Goal: Task Accomplishment & Management: Manage account settings

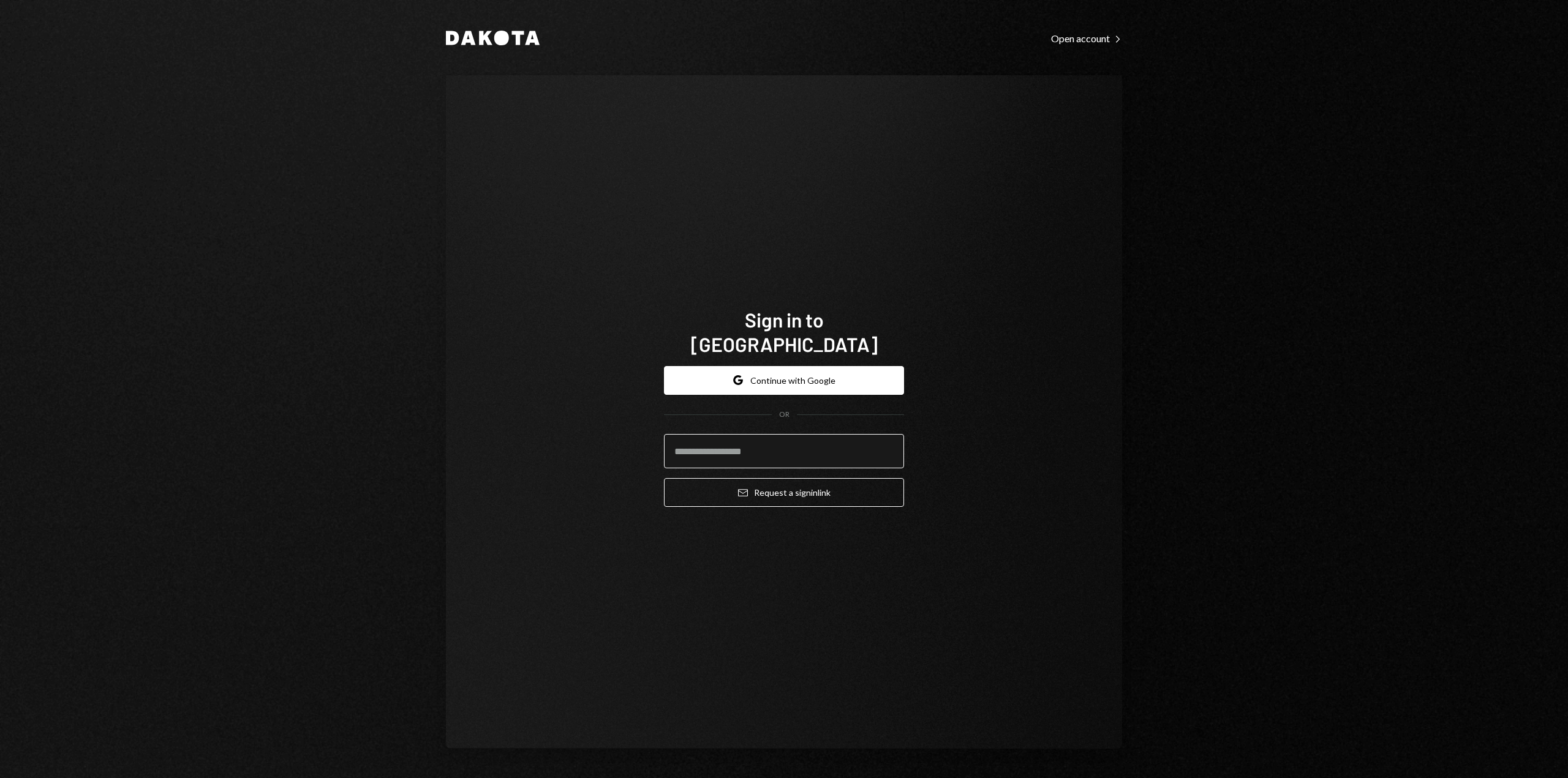
click at [715, 438] on input "email" at bounding box center [784, 451] width 240 height 34
type input "**********"
click at [743, 489] on icon "submit" at bounding box center [742, 492] width 10 height 7
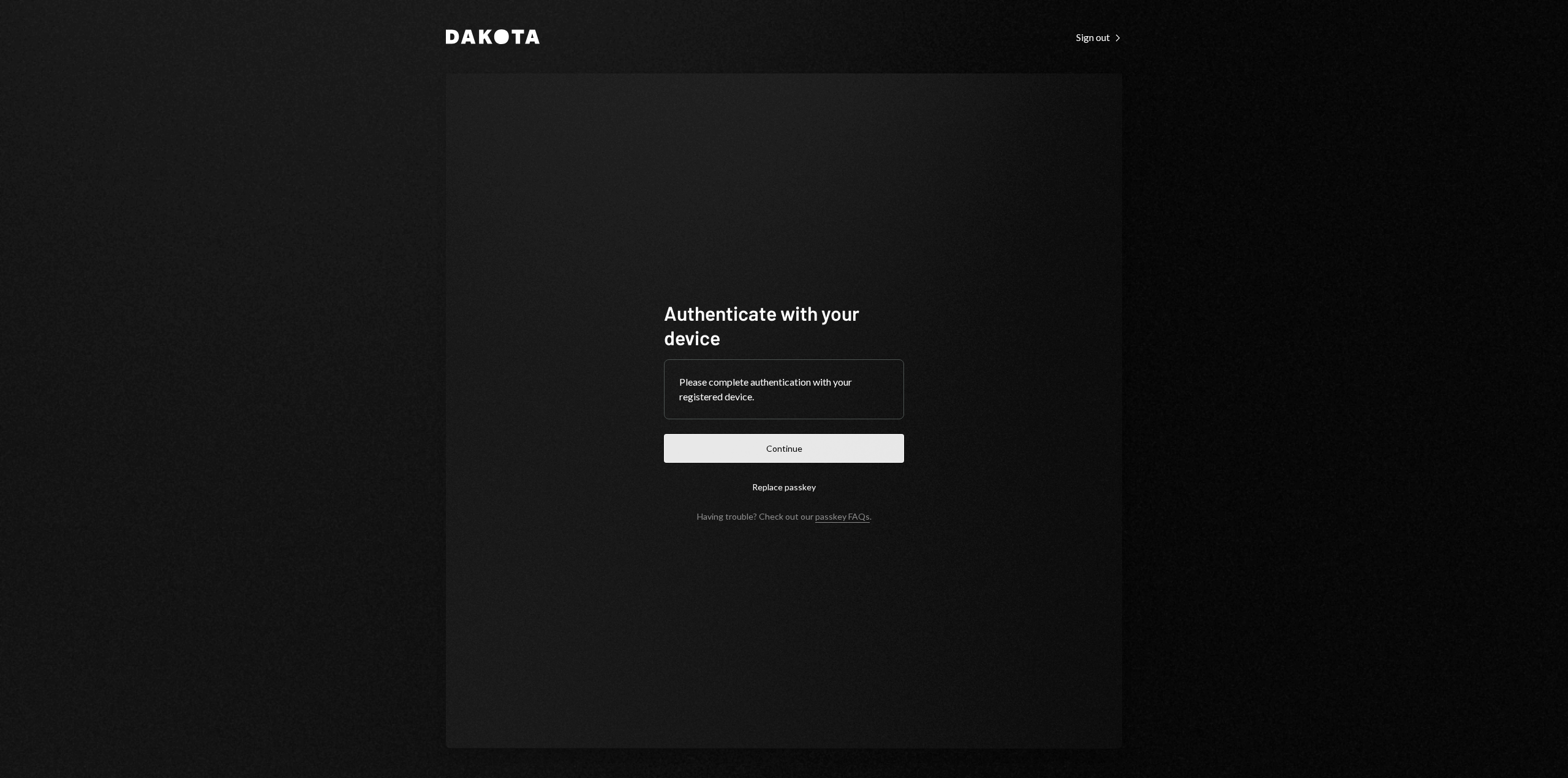
click at [750, 436] on button "Continue" at bounding box center [784, 448] width 240 height 29
click at [819, 453] on button "Continue" at bounding box center [784, 448] width 240 height 29
click at [758, 449] on button "Continue" at bounding box center [784, 448] width 240 height 29
click at [822, 454] on button "Continue" at bounding box center [784, 448] width 240 height 29
click at [768, 453] on button "Continue" at bounding box center [784, 448] width 240 height 29
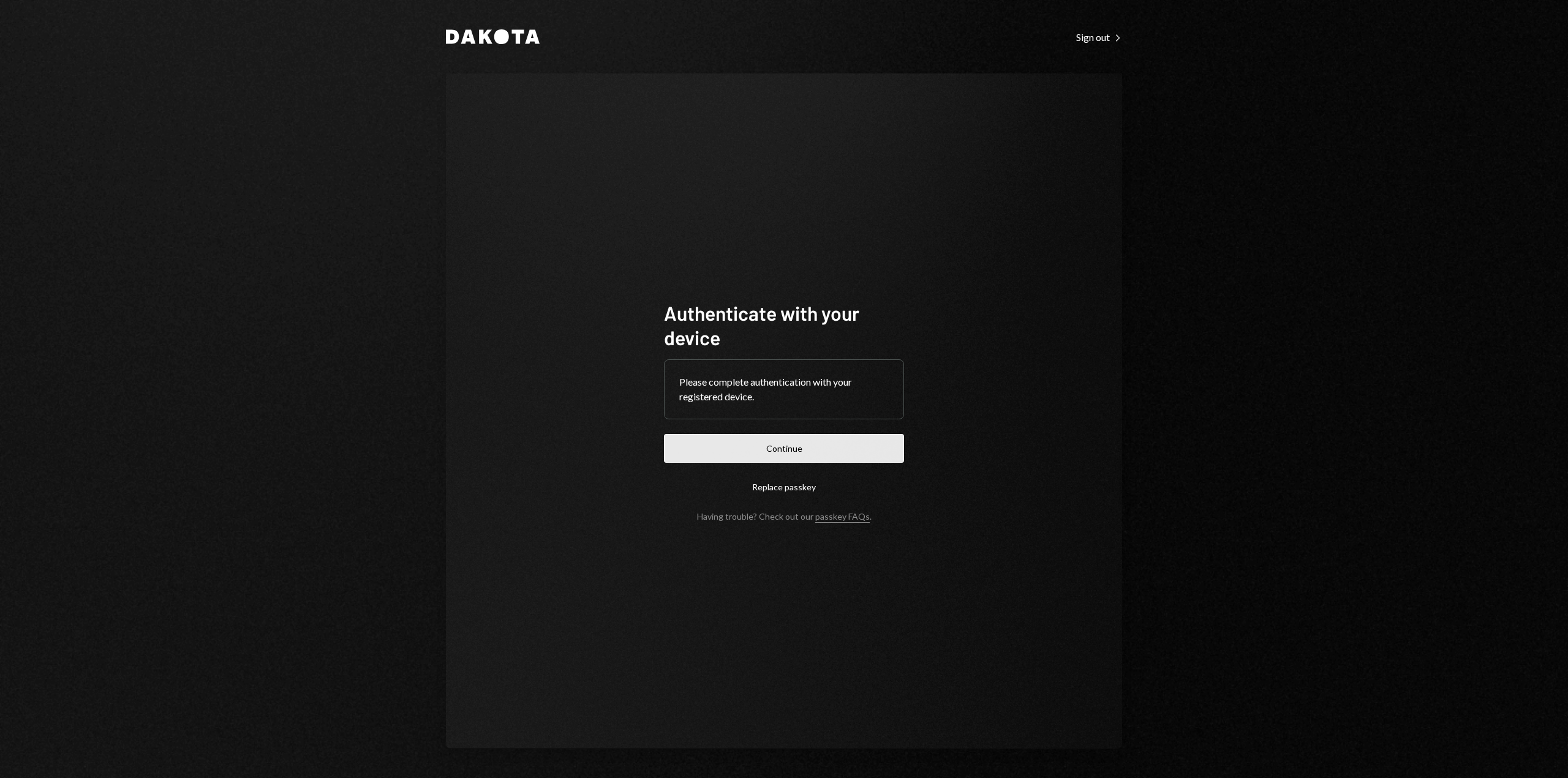
click at [784, 441] on button "Continue" at bounding box center [784, 448] width 240 height 29
click at [744, 451] on button "Continue" at bounding box center [784, 448] width 240 height 29
click at [769, 439] on button "Continue" at bounding box center [784, 448] width 240 height 29
click at [735, 452] on button "Continue" at bounding box center [784, 448] width 240 height 29
click at [732, 454] on button "Continue" at bounding box center [784, 448] width 240 height 29
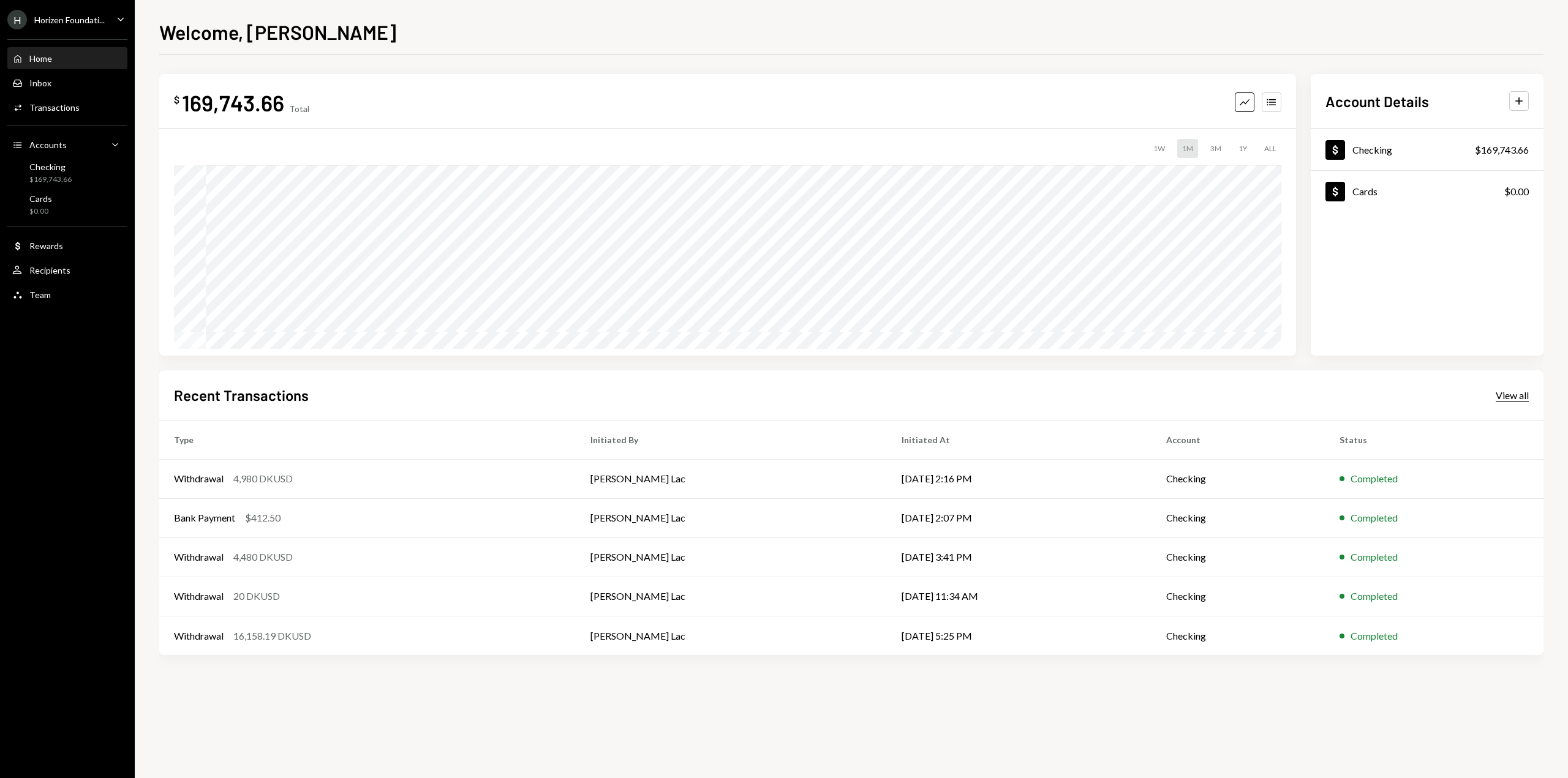
click at [1502, 393] on div "View all" at bounding box center [1511, 395] width 33 height 12
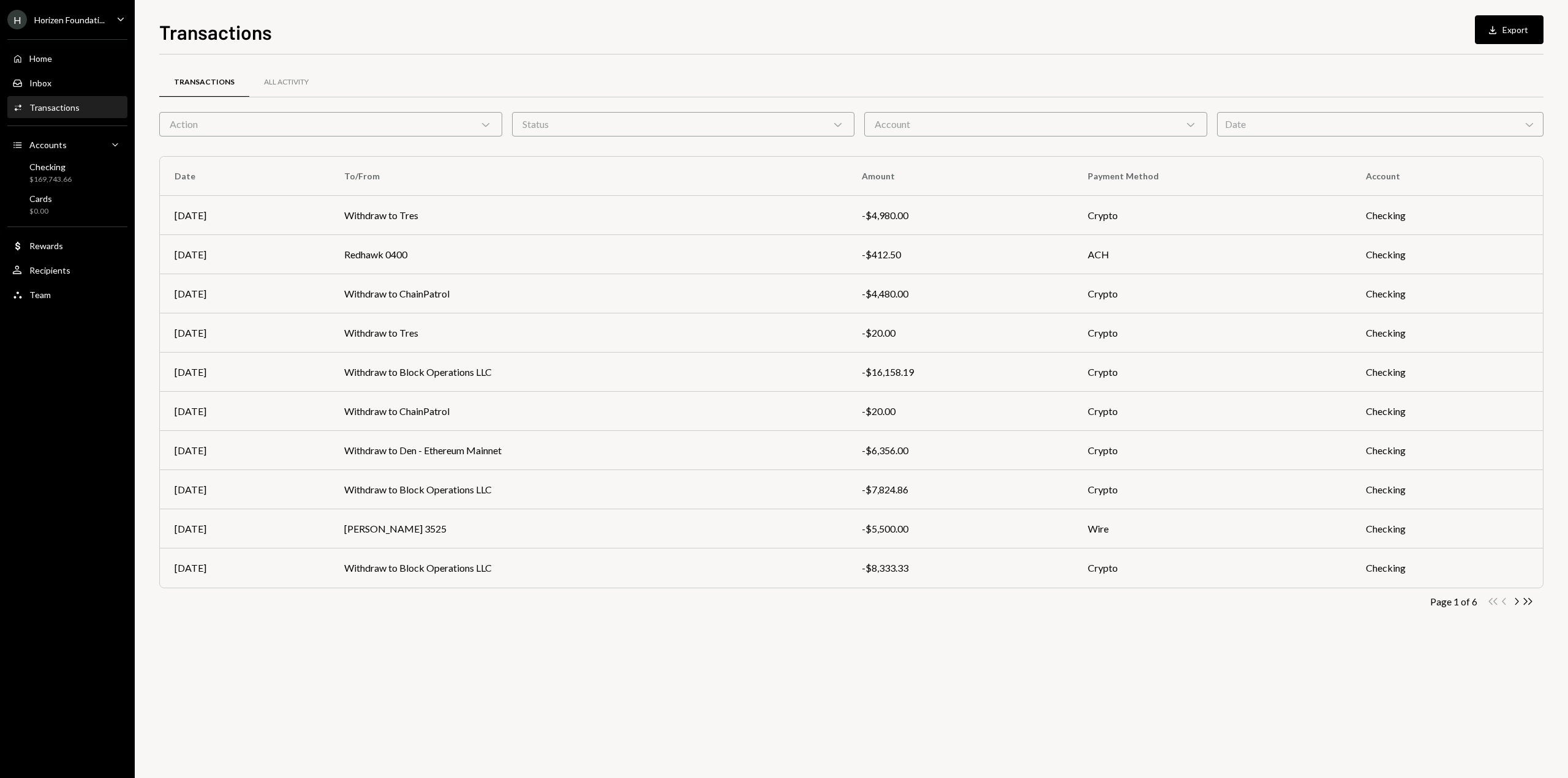
click at [631, 670] on div "Transactions All Activity Action Chevron Down Status Chevron Down Account Chevr…" at bounding box center [851, 416] width 1384 height 724
click at [837, 120] on icon "Chevron Down" at bounding box center [838, 125] width 12 height 12
click at [557, 163] on label "Canceled" at bounding box center [683, 155] width 333 height 22
click at [534, 160] on button "Canceled" at bounding box center [529, 155] width 10 height 10
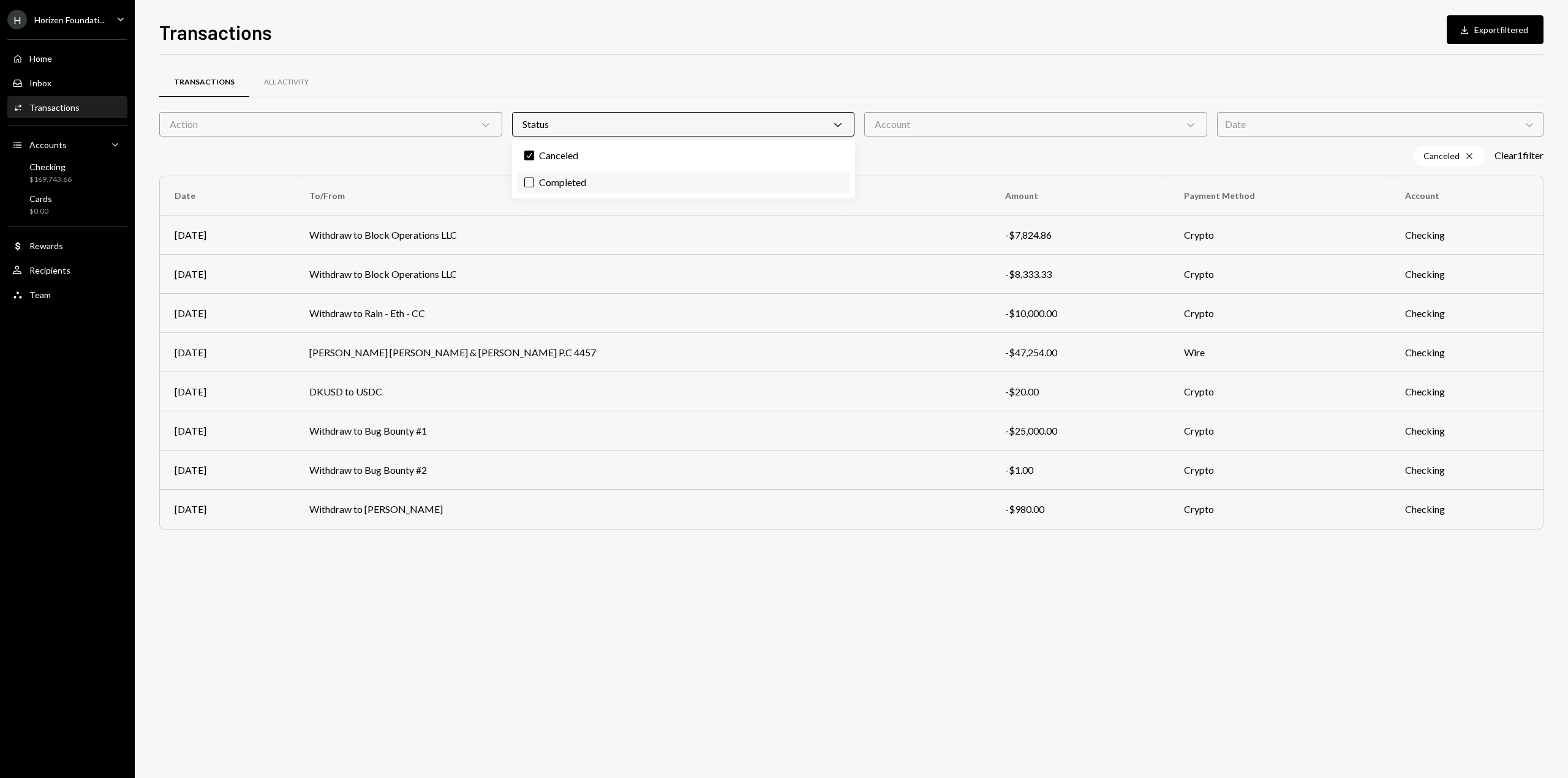
click at [548, 180] on label "Completed" at bounding box center [683, 182] width 333 height 22
click at [534, 180] on button "Completed" at bounding box center [529, 182] width 10 height 10
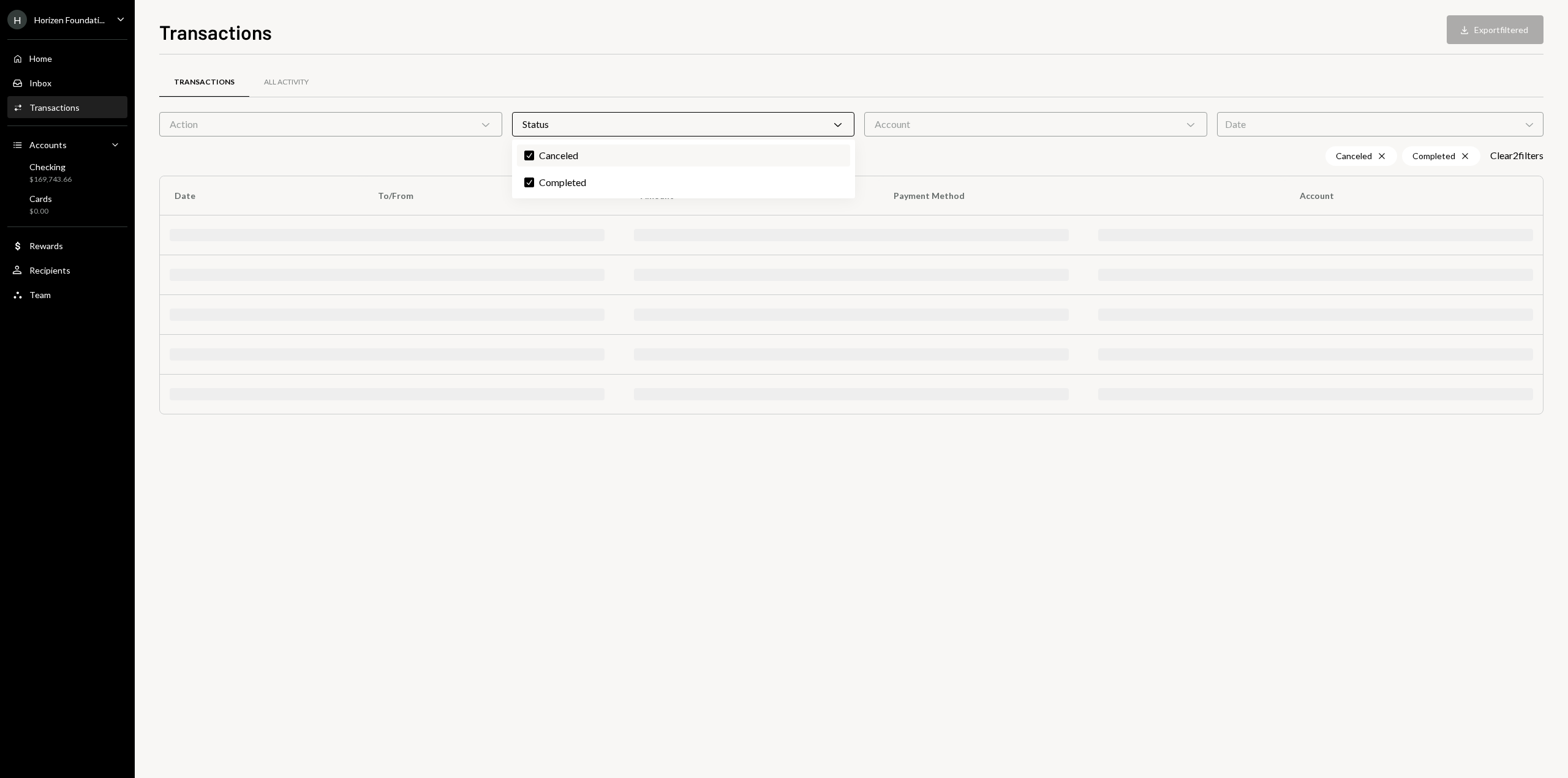
click at [543, 158] on label "Check Canceled" at bounding box center [683, 155] width 333 height 22
click at [534, 158] on button "Check" at bounding box center [529, 155] width 10 height 10
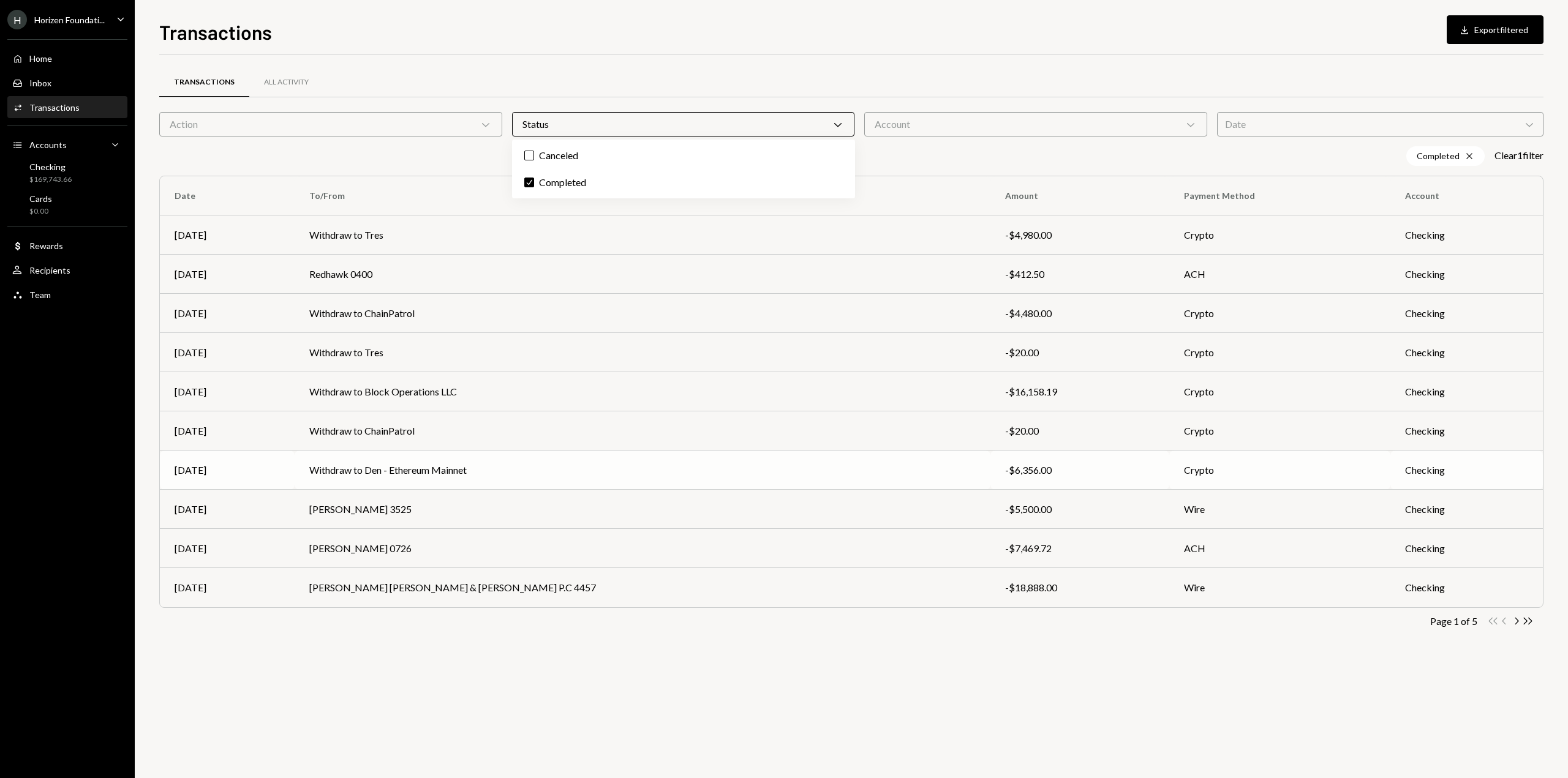
click at [824, 475] on td "Withdraw to Den - Ethereum Mainnet" at bounding box center [642, 470] width 696 height 39
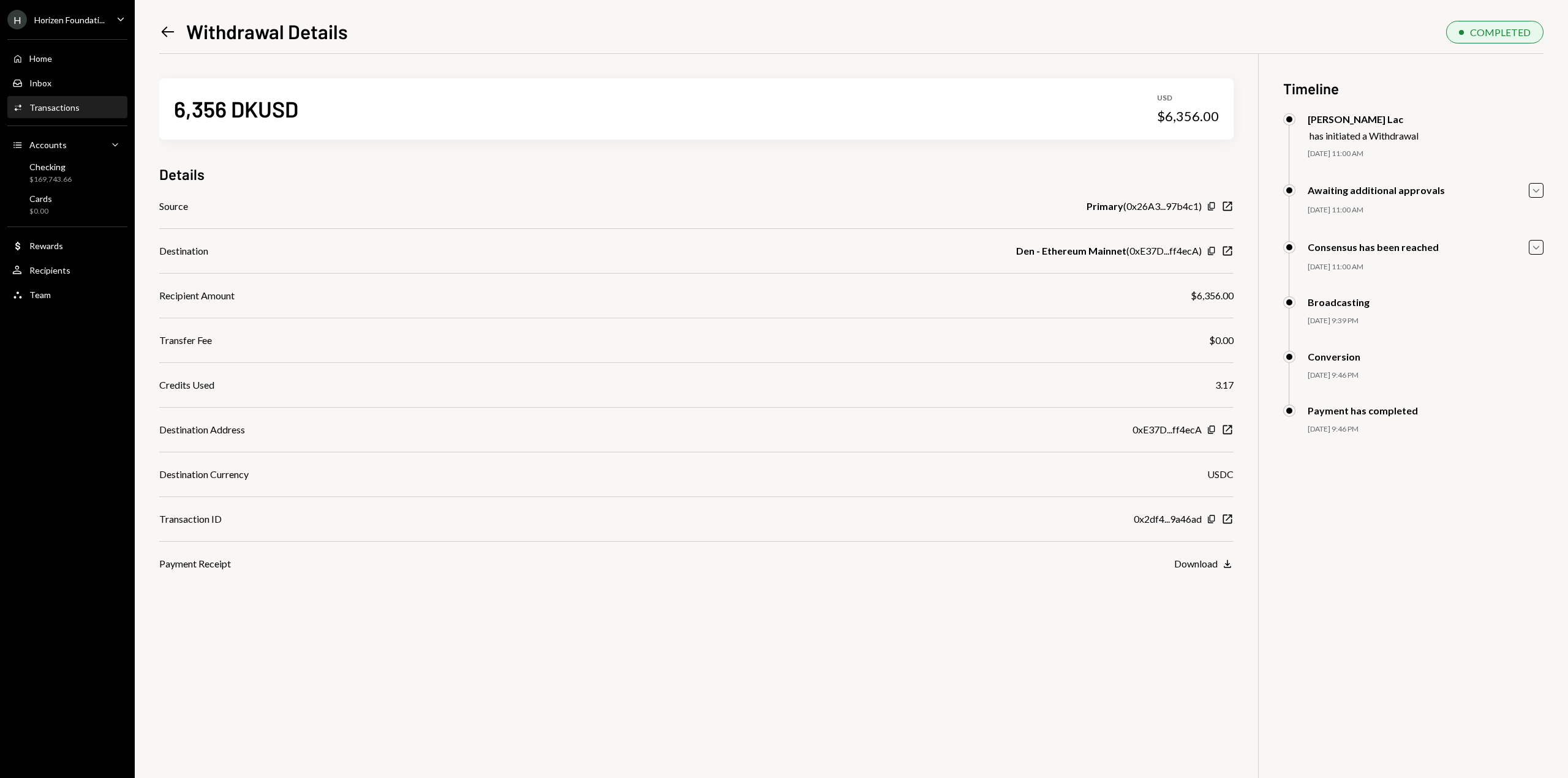
click at [163, 32] on icon at bounding box center [168, 32] width 13 height 11
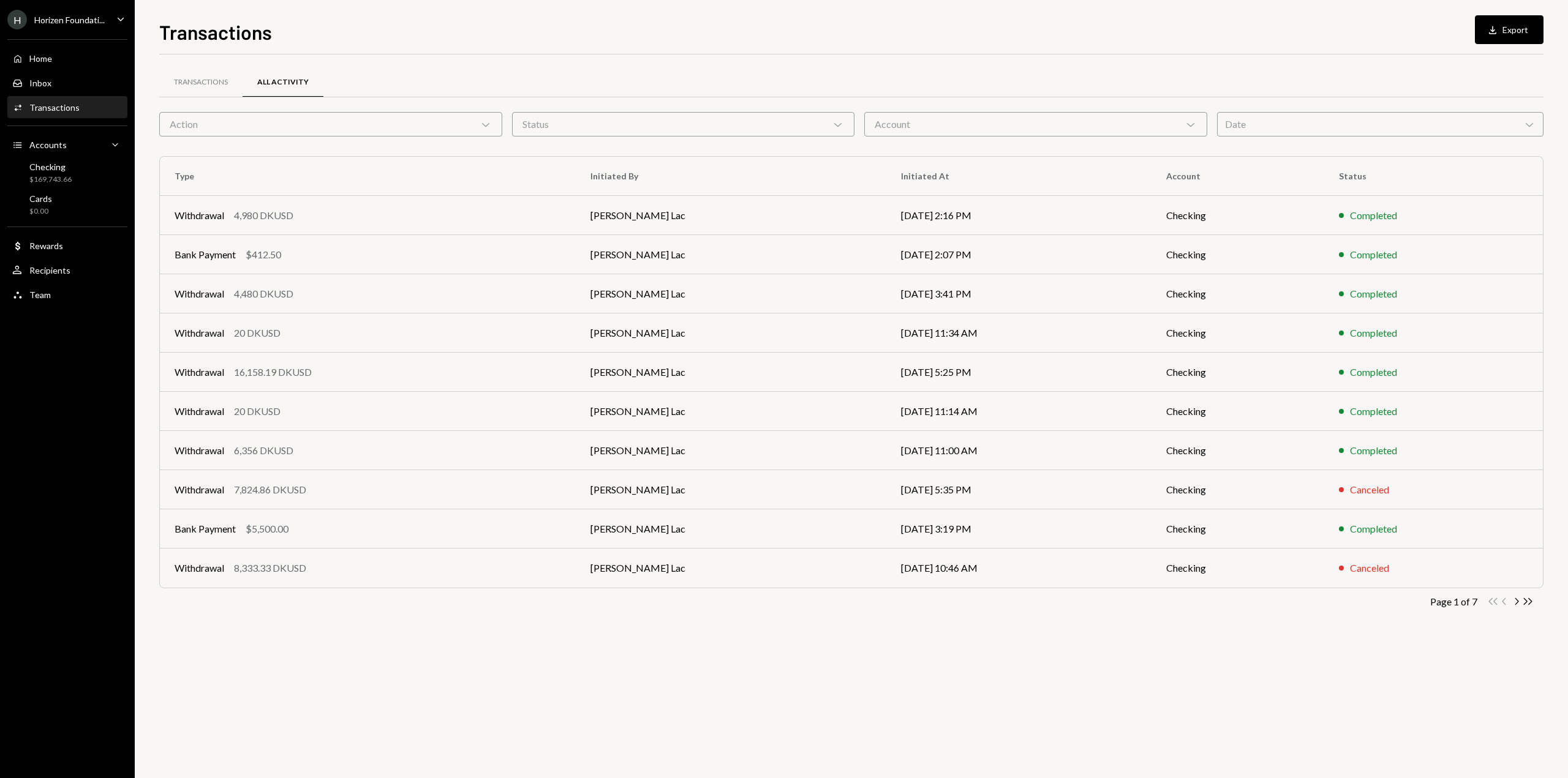
click at [692, 670] on div "Transactions All Activity Action Chevron Down Status Chevron Down Account Chevr…" at bounding box center [851, 416] width 1384 height 724
click at [50, 168] on div "Checking" at bounding box center [50, 167] width 42 height 11
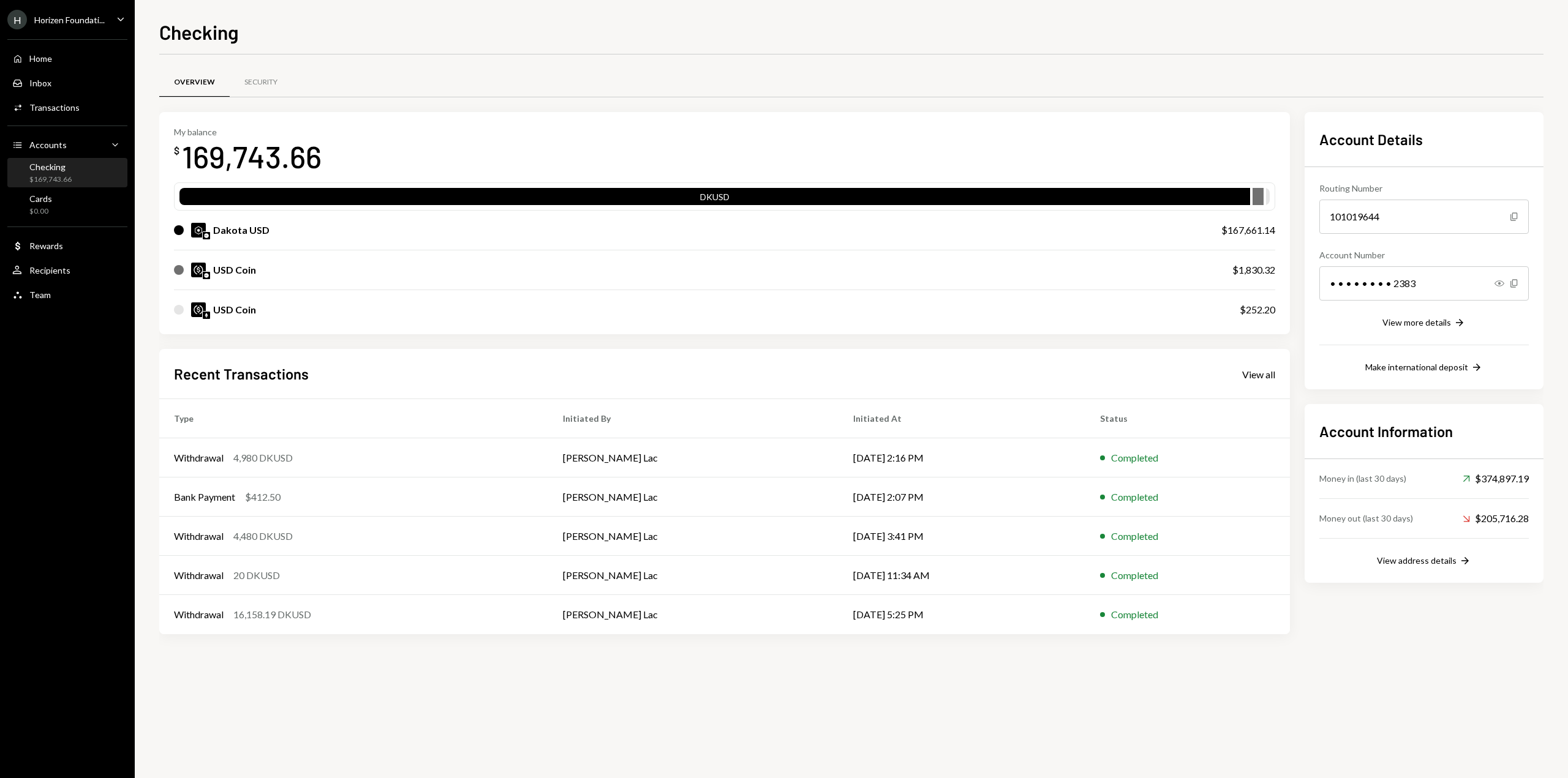
click at [84, 19] on div "Horizen Foundati..." at bounding box center [70, 20] width 71 height 11
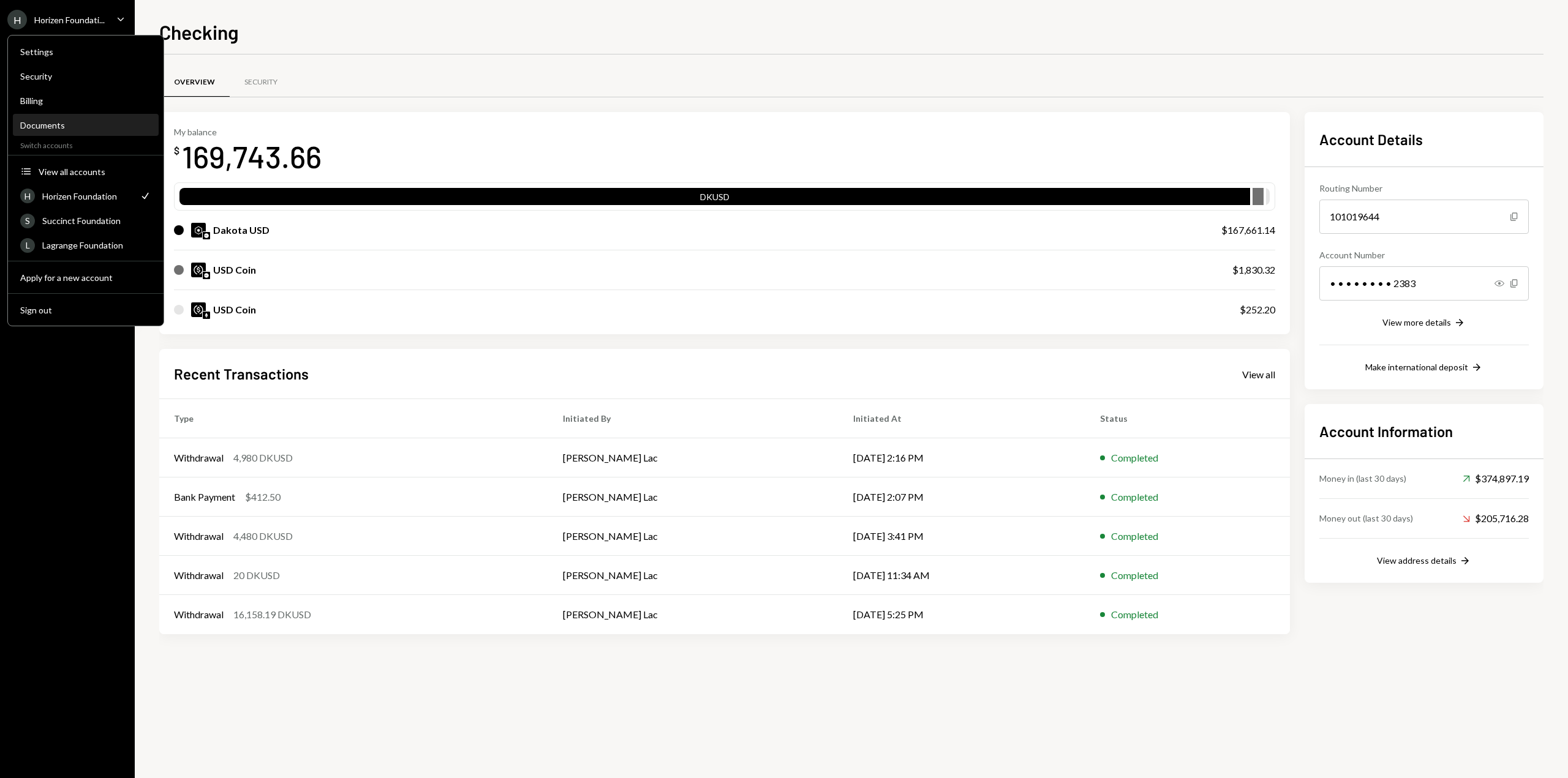
click at [50, 125] on div "Documents" at bounding box center [86, 126] width 131 height 11
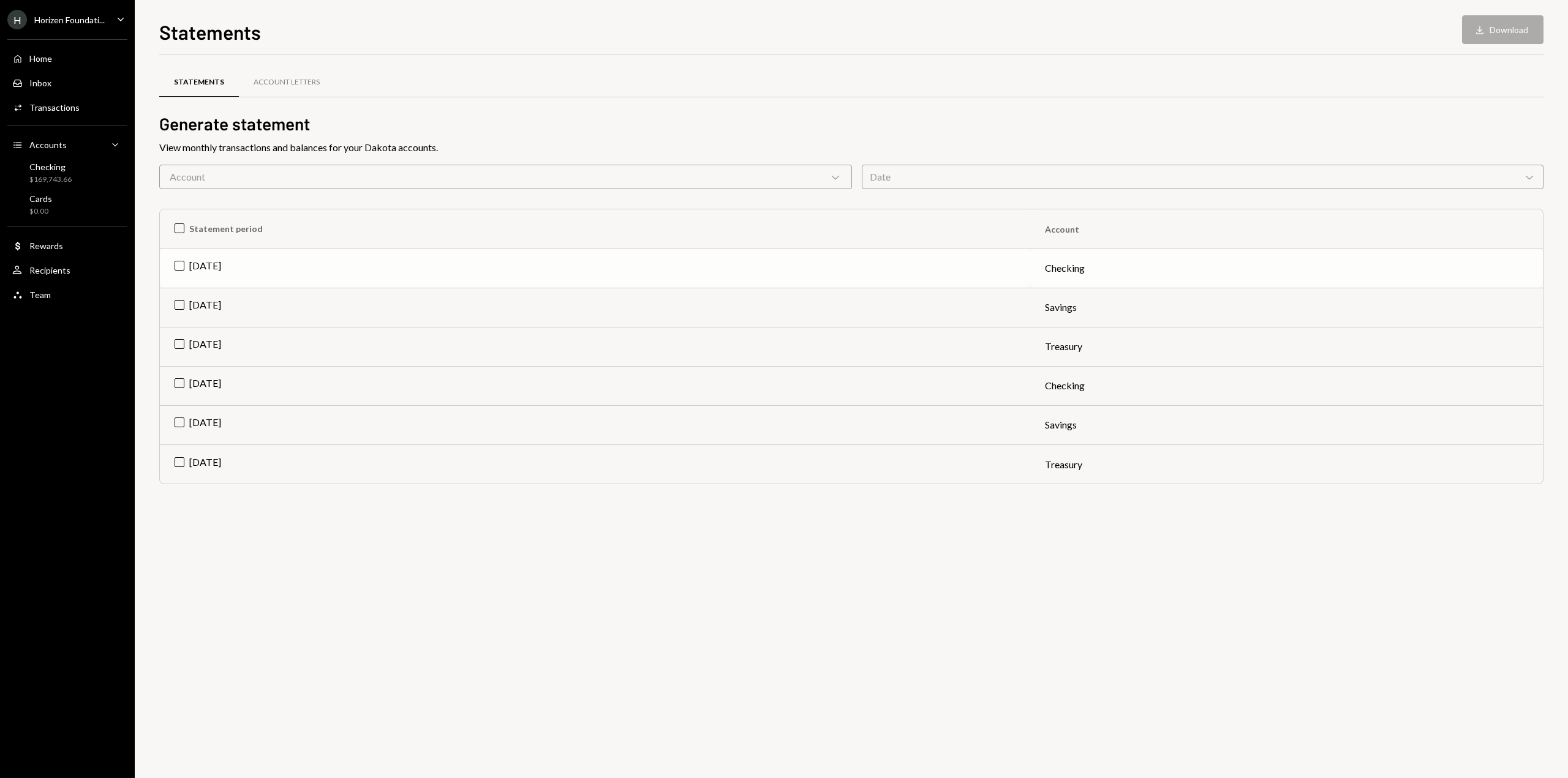
click at [177, 264] on td "Jul 2025" at bounding box center [595, 268] width 870 height 39
click at [183, 262] on td "Check Jul 2025" at bounding box center [595, 268] width 870 height 39
click at [42, 169] on div "Checking" at bounding box center [50, 167] width 42 height 11
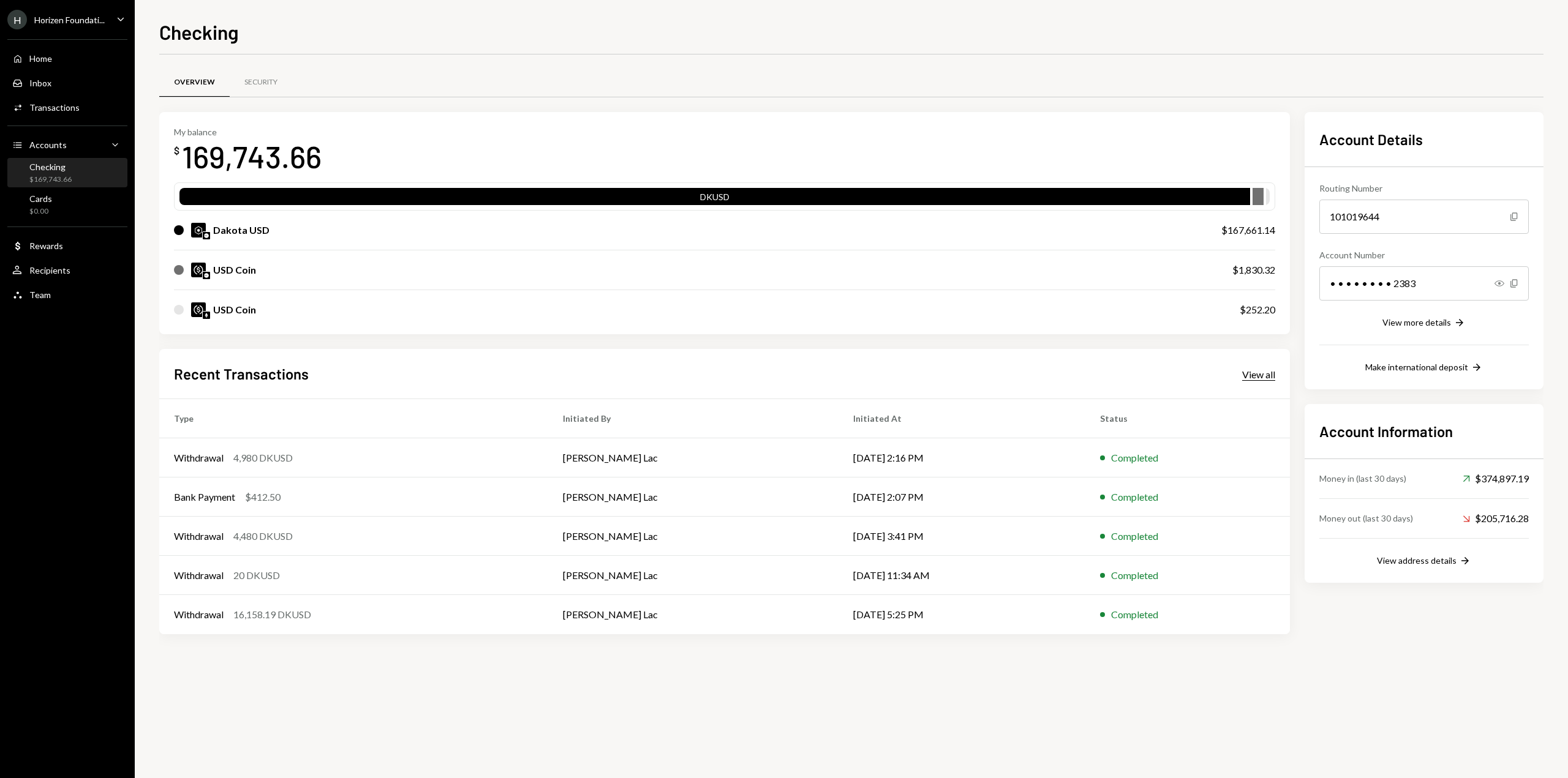
click at [1257, 376] on div "View all" at bounding box center [1258, 375] width 33 height 12
click at [1439, 562] on div "View address details" at bounding box center [1417, 561] width 80 height 11
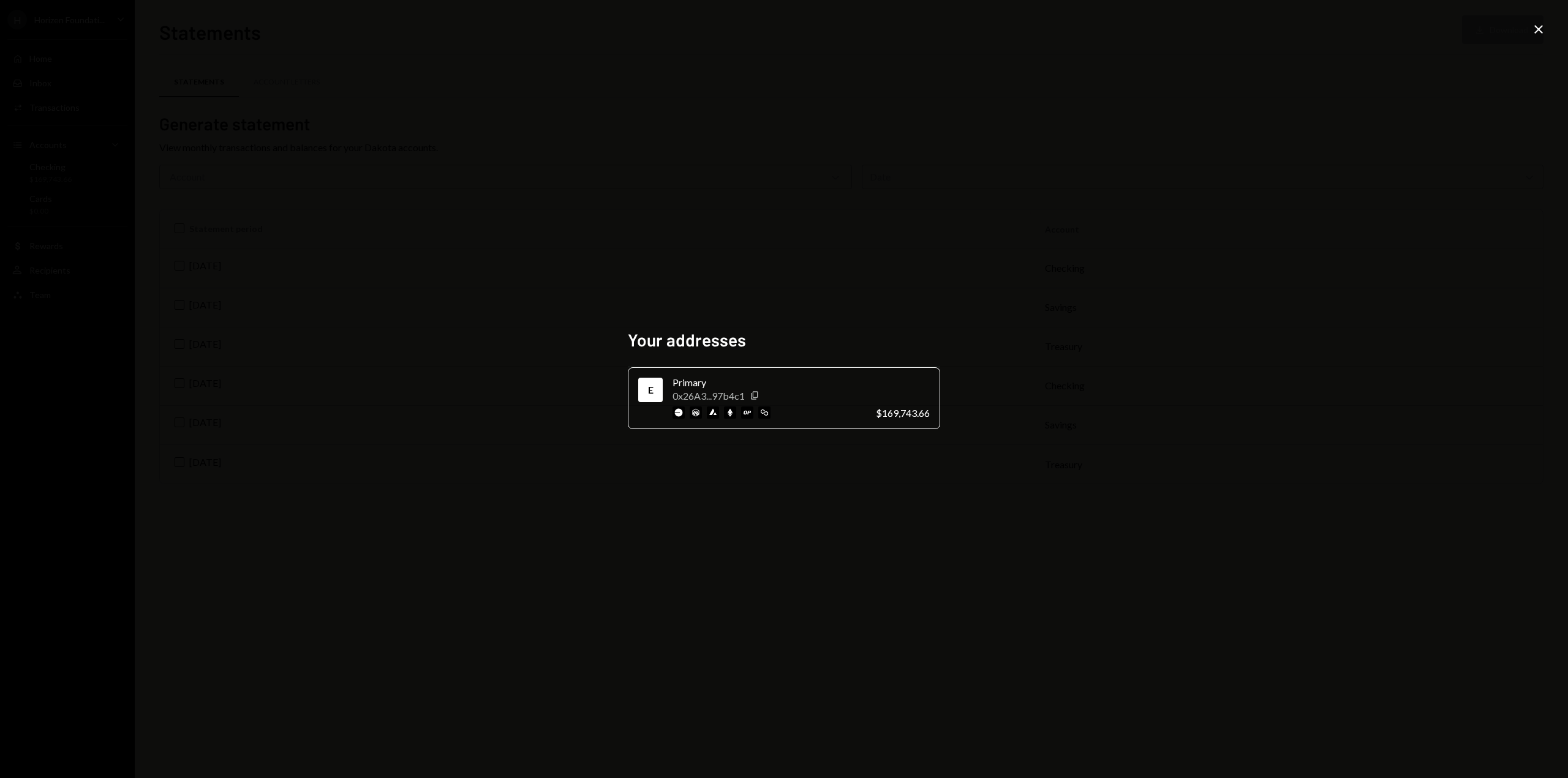
click at [1538, 24] on icon "Close" at bounding box center [1538, 29] width 15 height 15
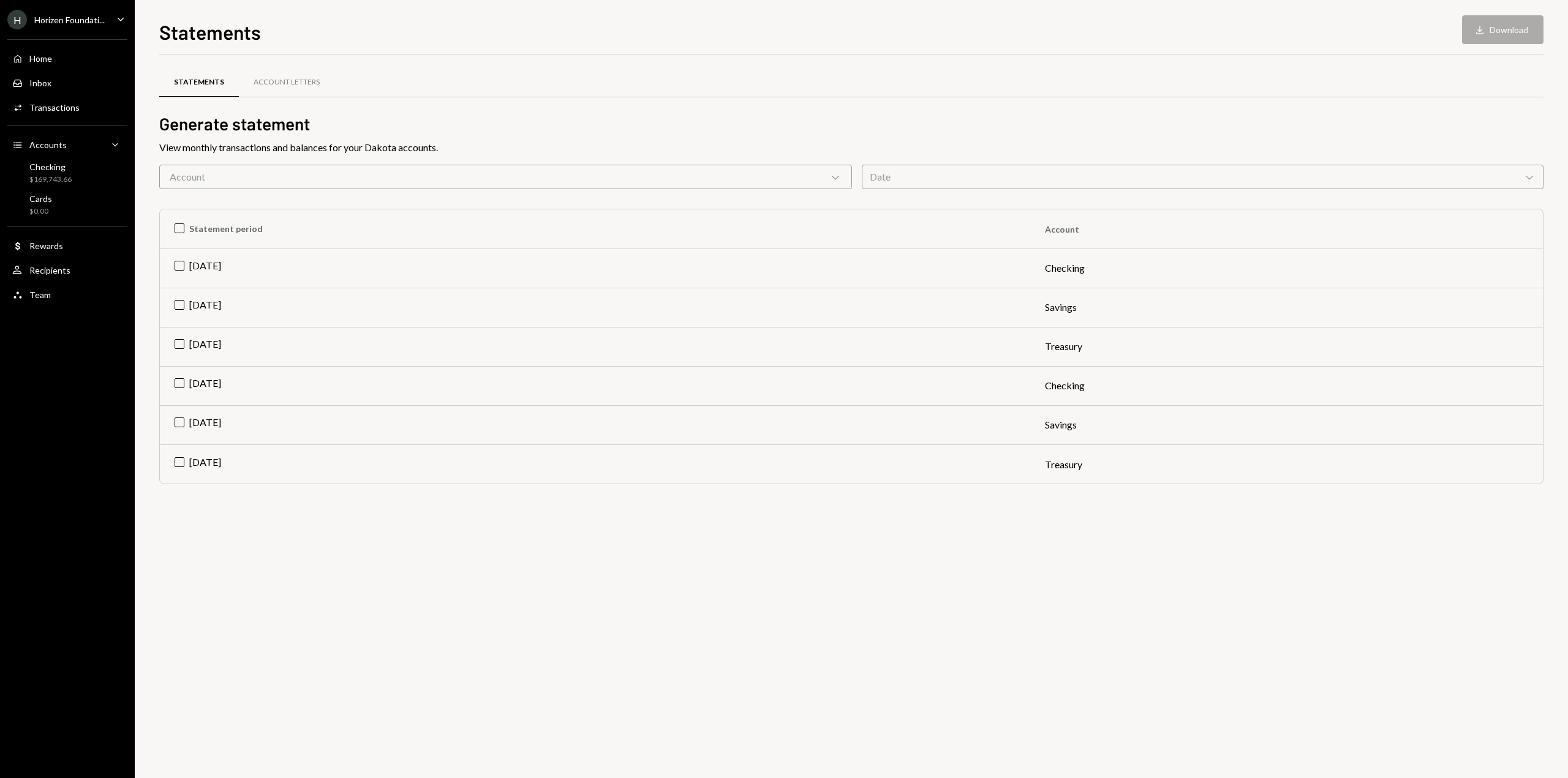
click at [306, 616] on div "Statements Account Letters Generate statement View monthly transactions and bal…" at bounding box center [851, 416] width 1384 height 724
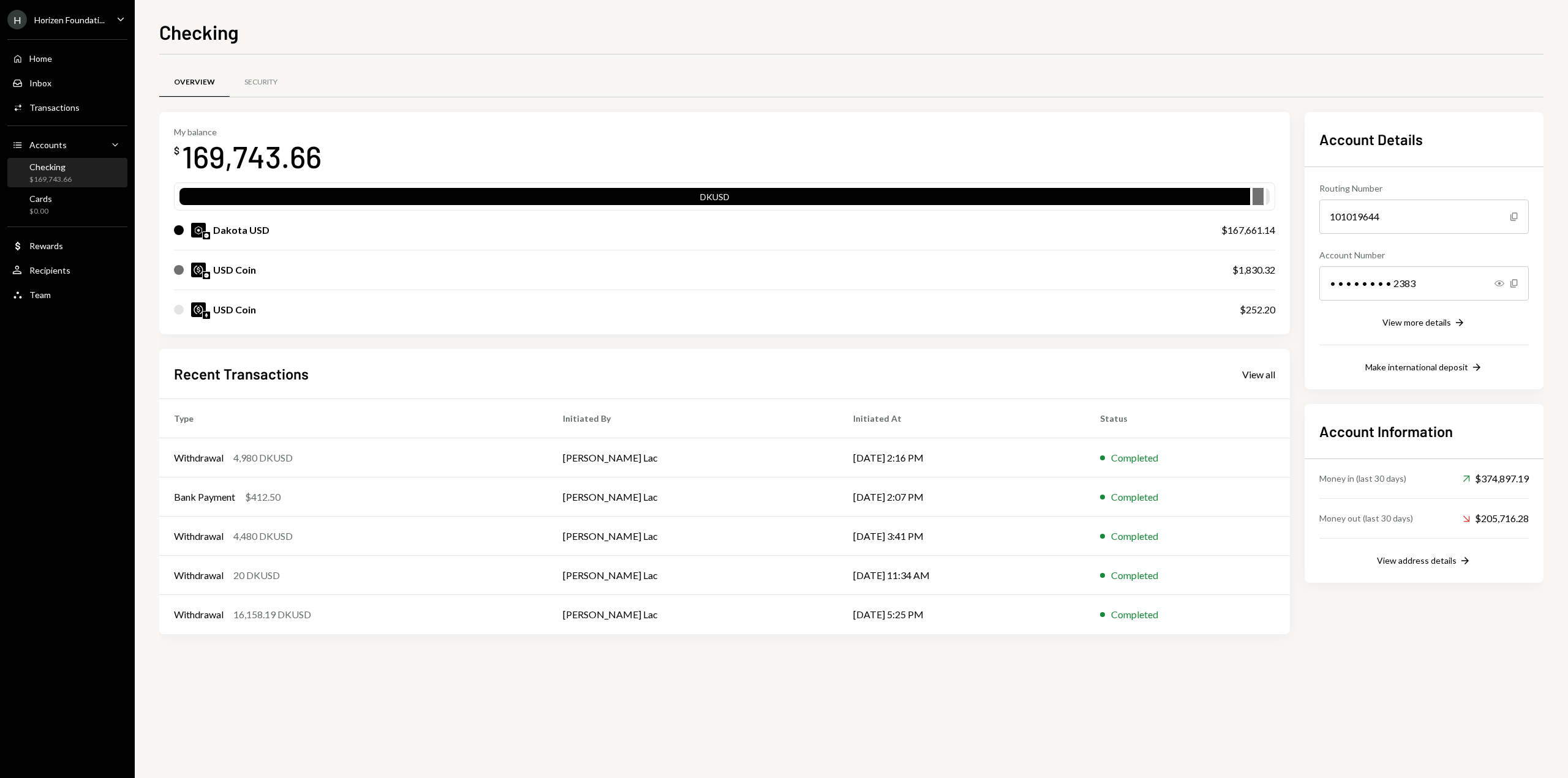
click at [599, 718] on div "Overview Security My balance $ 169,743.66 DKUSD Dakota USD $167,661.14 USD Coin…" at bounding box center [851, 416] width 1384 height 724
click at [1251, 372] on div "View all" at bounding box center [1258, 375] width 33 height 12
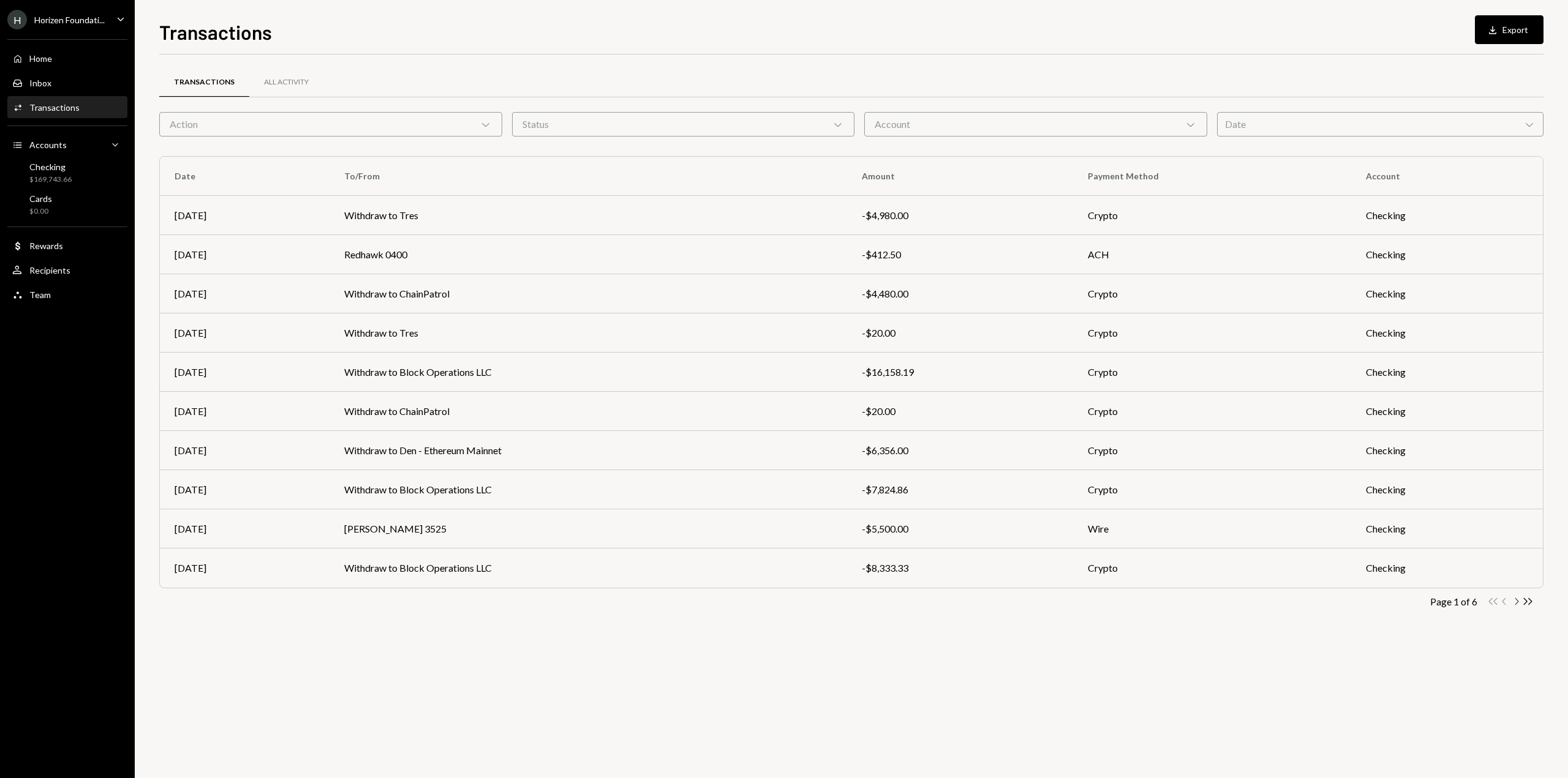
click at [1515, 600] on icon "Chevron Right" at bounding box center [1516, 601] width 11 height 11
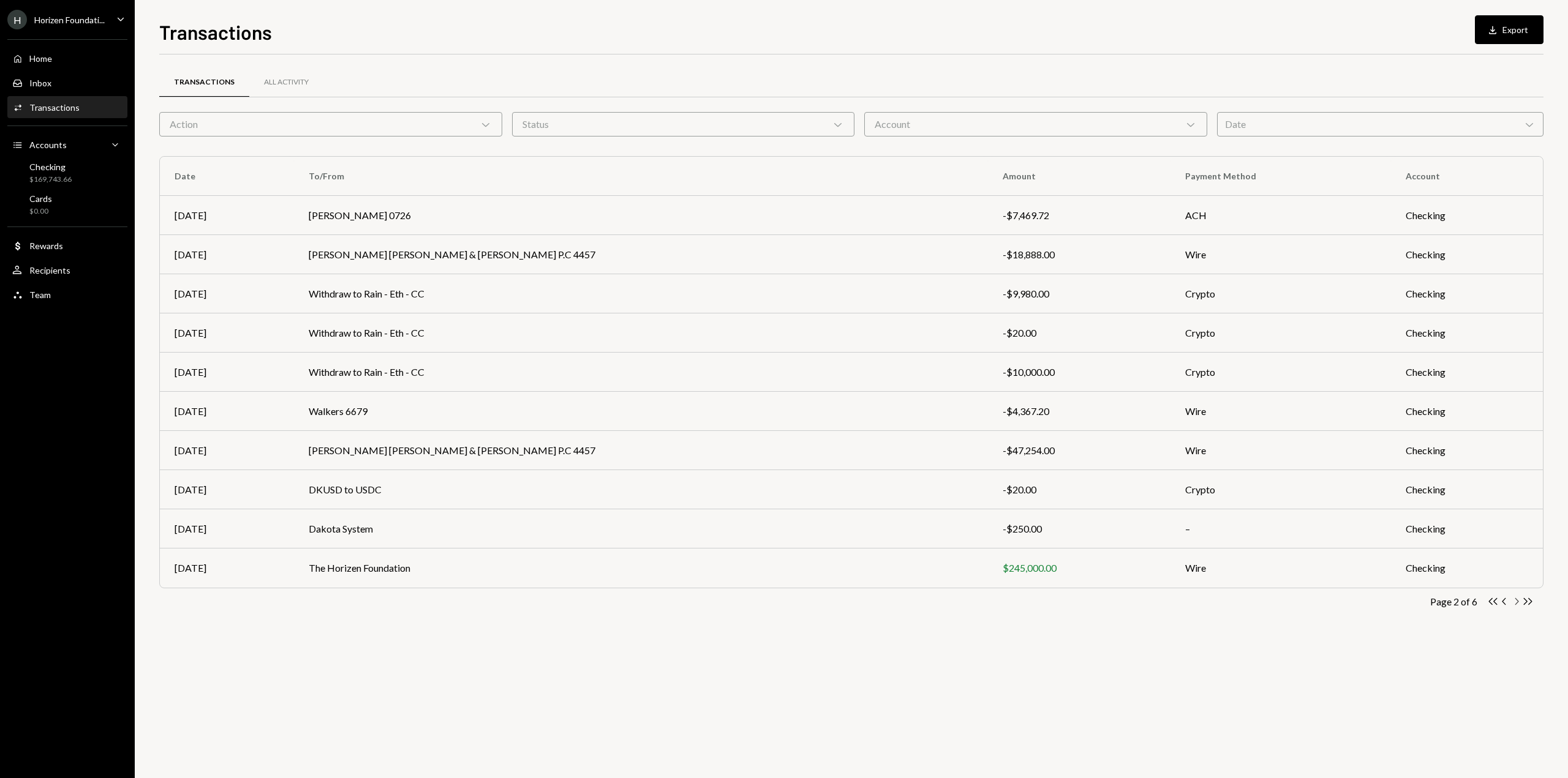
click at [1515, 600] on icon "Chevron Right" at bounding box center [1516, 601] width 11 height 11
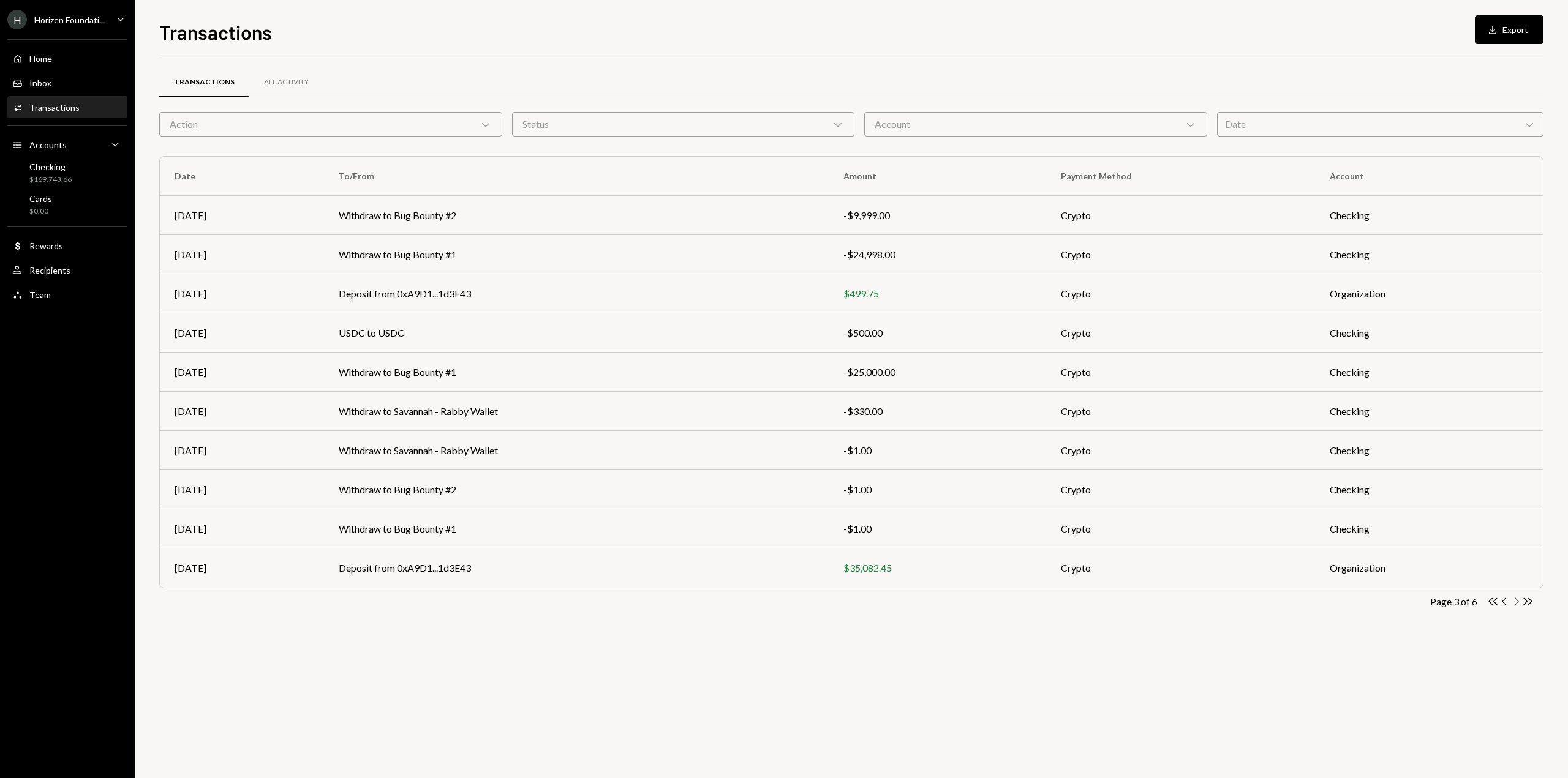
click at [1515, 600] on icon "Chevron Right" at bounding box center [1516, 601] width 11 height 11
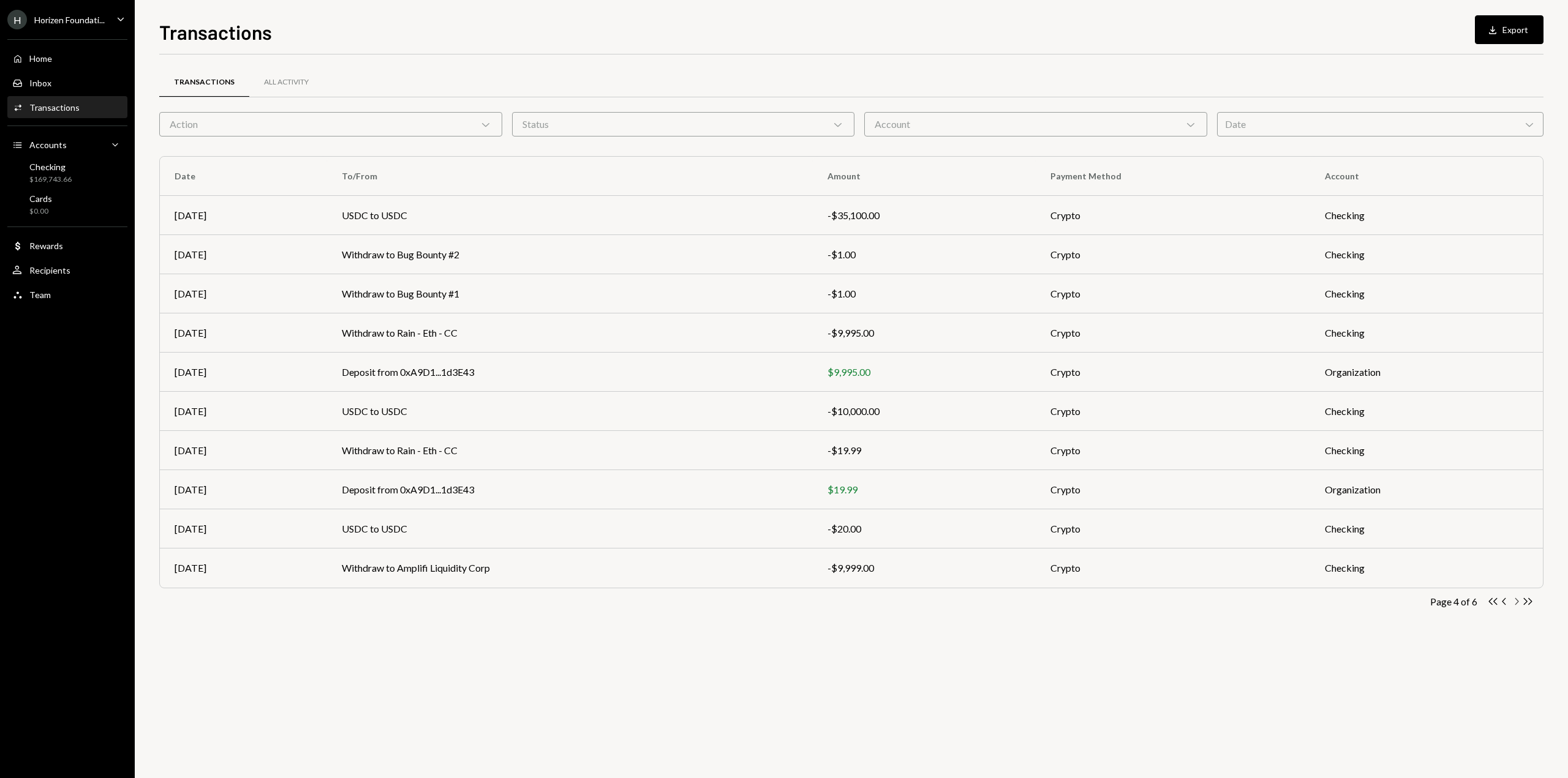
click at [1515, 600] on icon "Chevron Right" at bounding box center [1516, 601] width 11 height 11
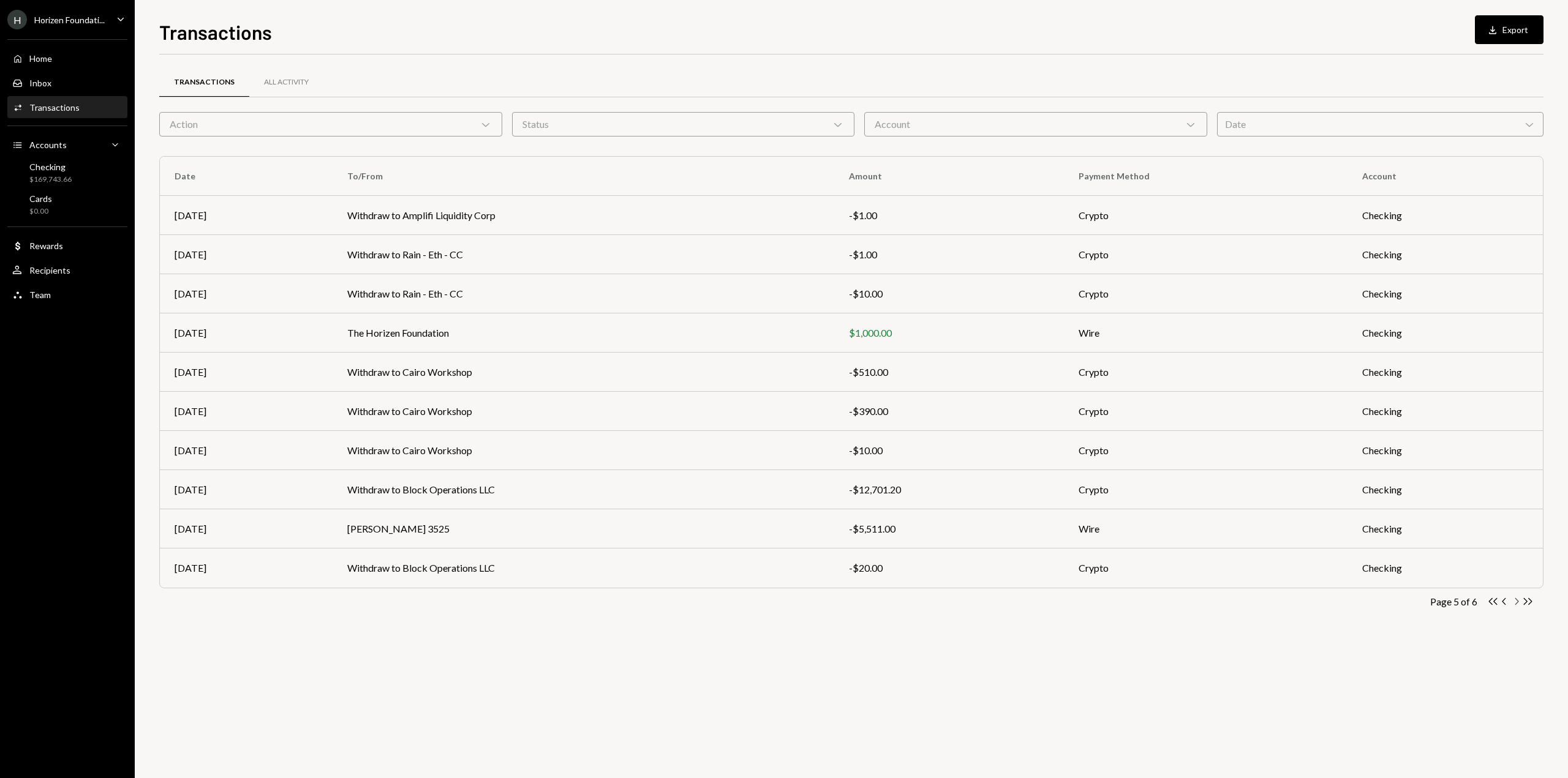
click at [1515, 600] on icon "Chevron Right" at bounding box center [1516, 601] width 11 height 11
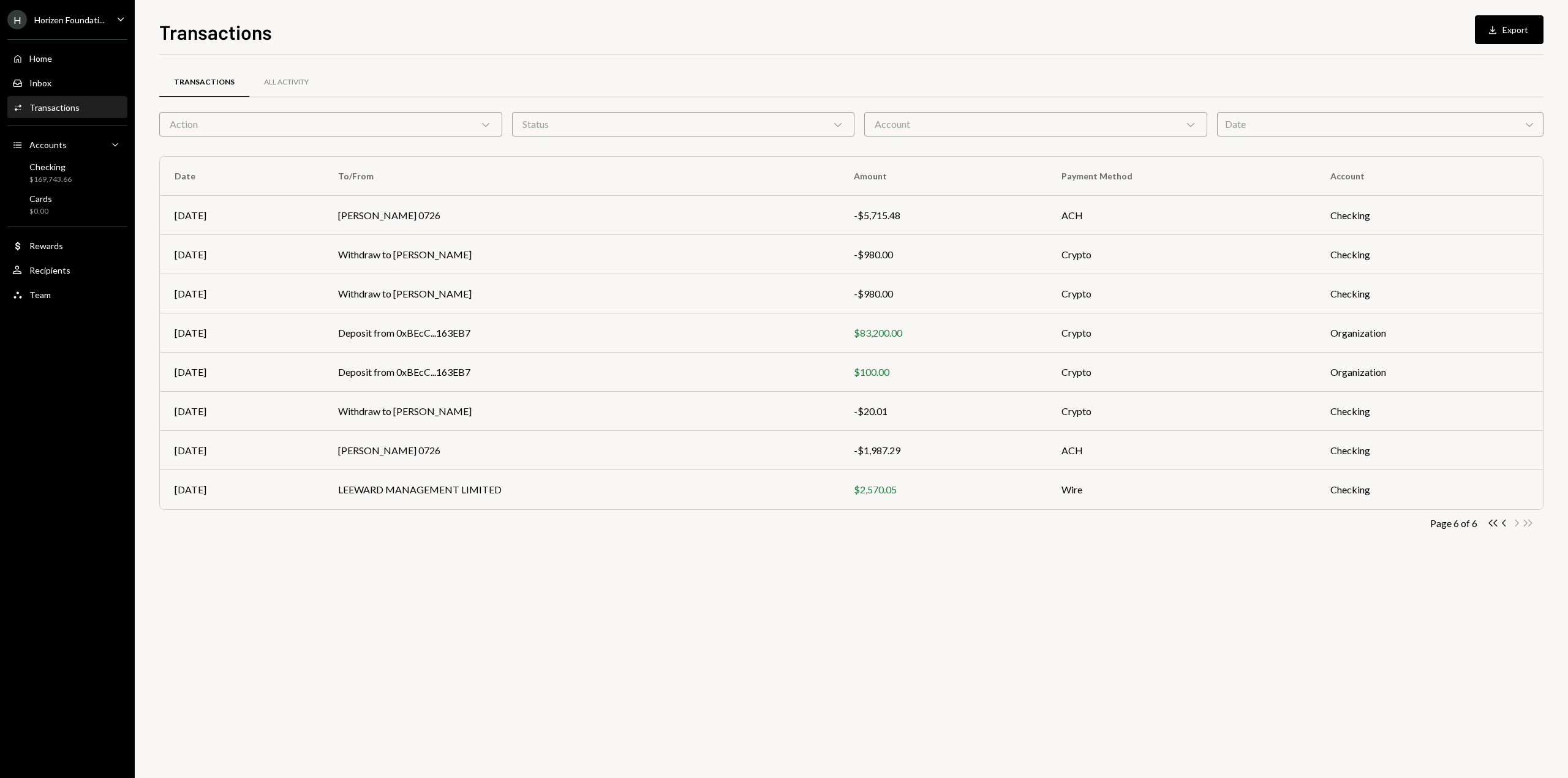
click at [728, 599] on div "Transactions All Activity Action Chevron Down Status Chevron Down Account Chevr…" at bounding box center [851, 416] width 1384 height 724
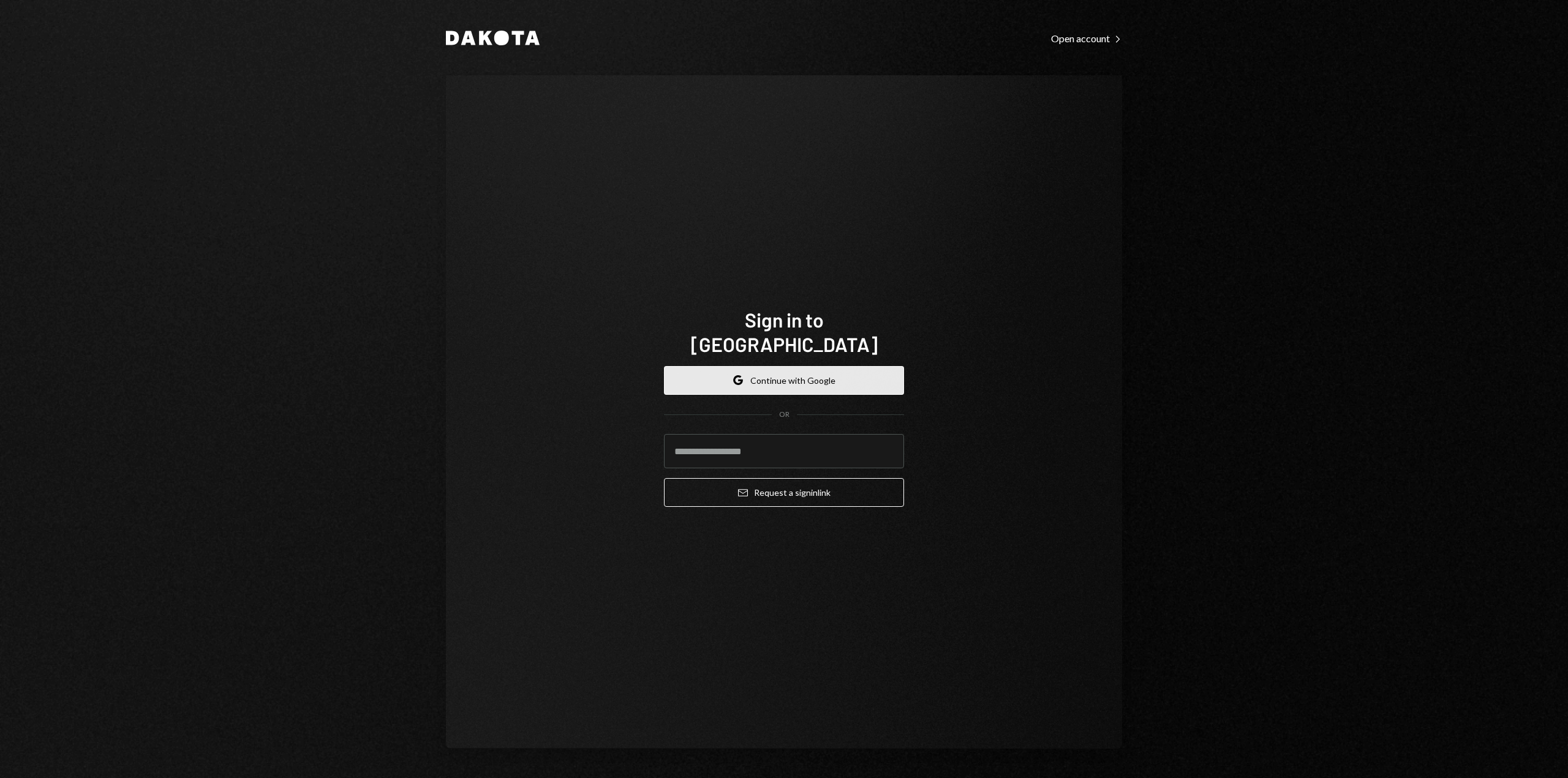
click at [774, 366] on button "Google Continue with Google" at bounding box center [784, 380] width 240 height 29
click at [714, 449] on input "email" at bounding box center [784, 451] width 240 height 34
type input "**********"
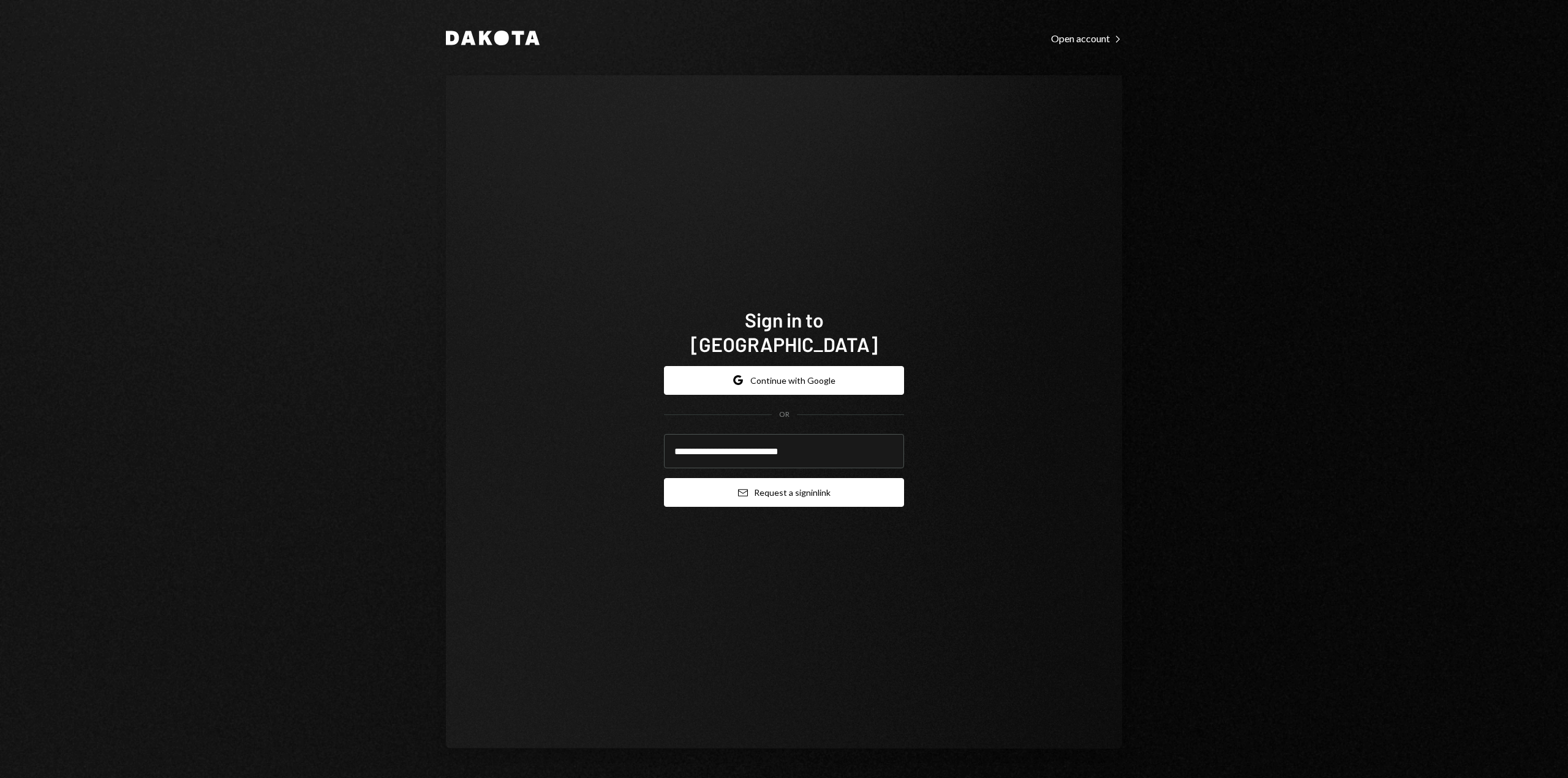
click at [792, 484] on button "Email Request a sign in link" at bounding box center [784, 492] width 240 height 29
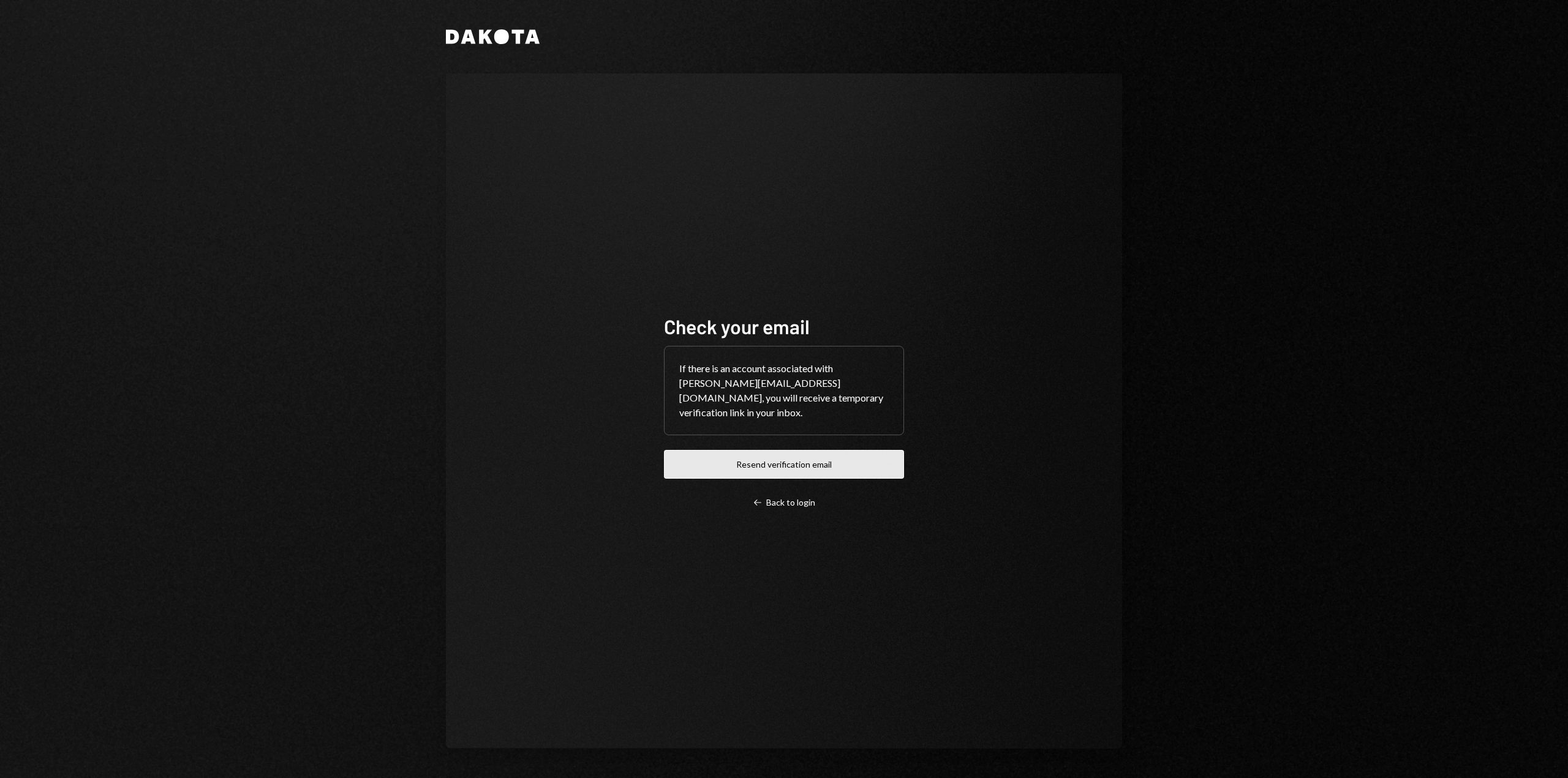
click at [830, 452] on button "Resend verification email" at bounding box center [784, 464] width 240 height 29
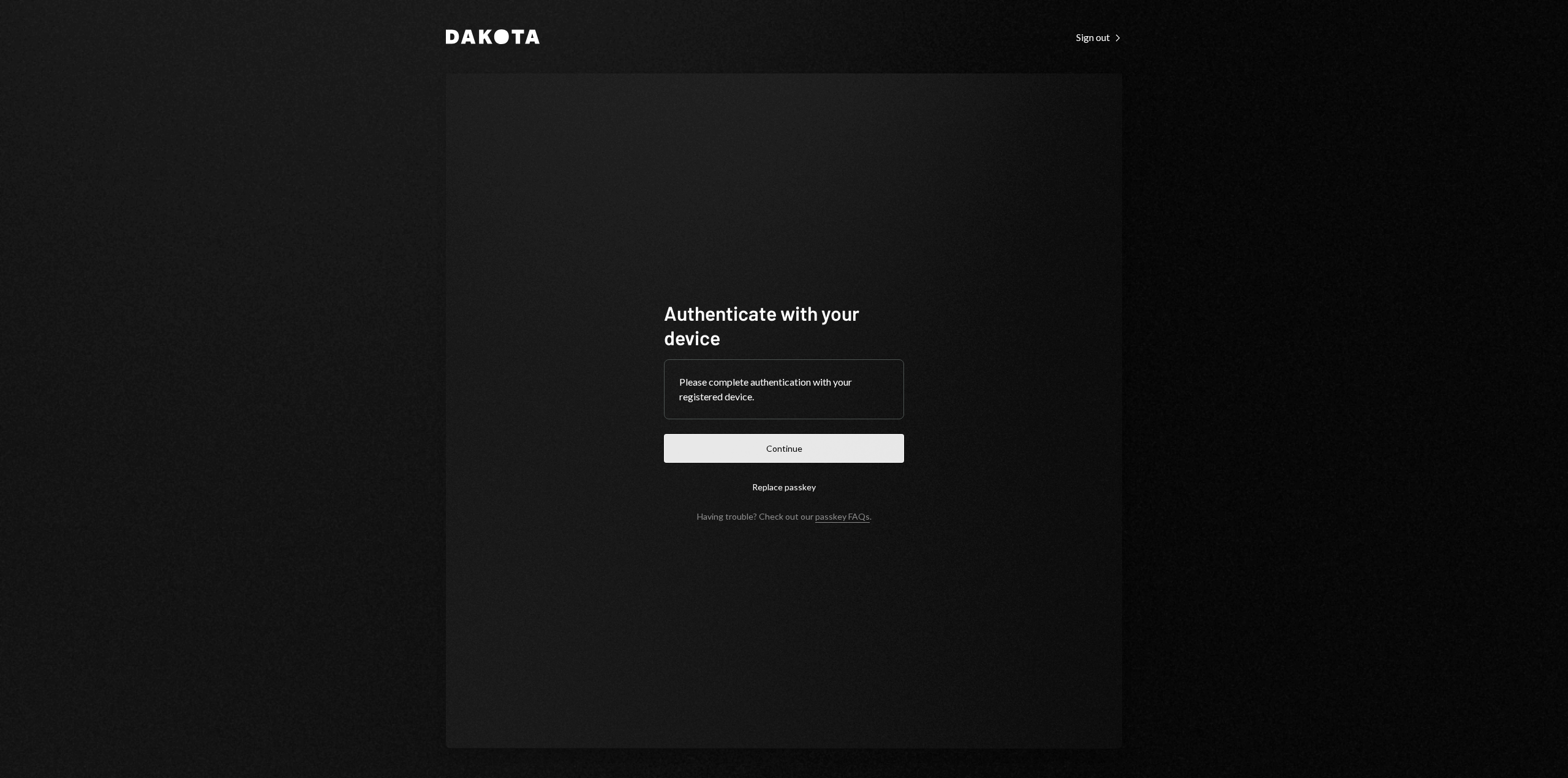
click at [830, 451] on button "Continue" at bounding box center [784, 448] width 240 height 29
click at [740, 459] on button "Continue" at bounding box center [784, 448] width 240 height 29
click at [783, 452] on button "Continue" at bounding box center [784, 448] width 240 height 29
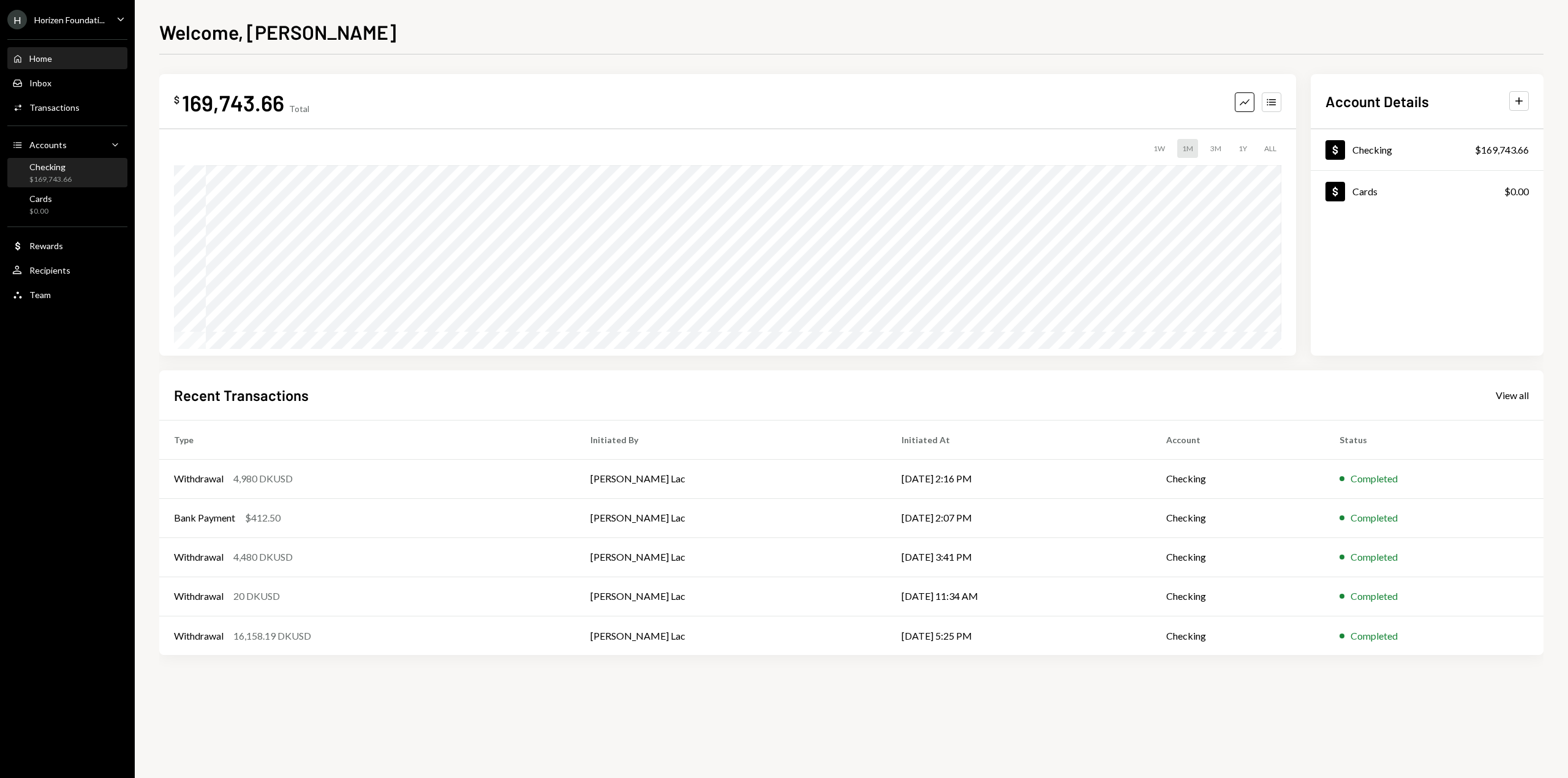
click at [32, 172] on div "Checking $169,743.66" at bounding box center [50, 173] width 42 height 23
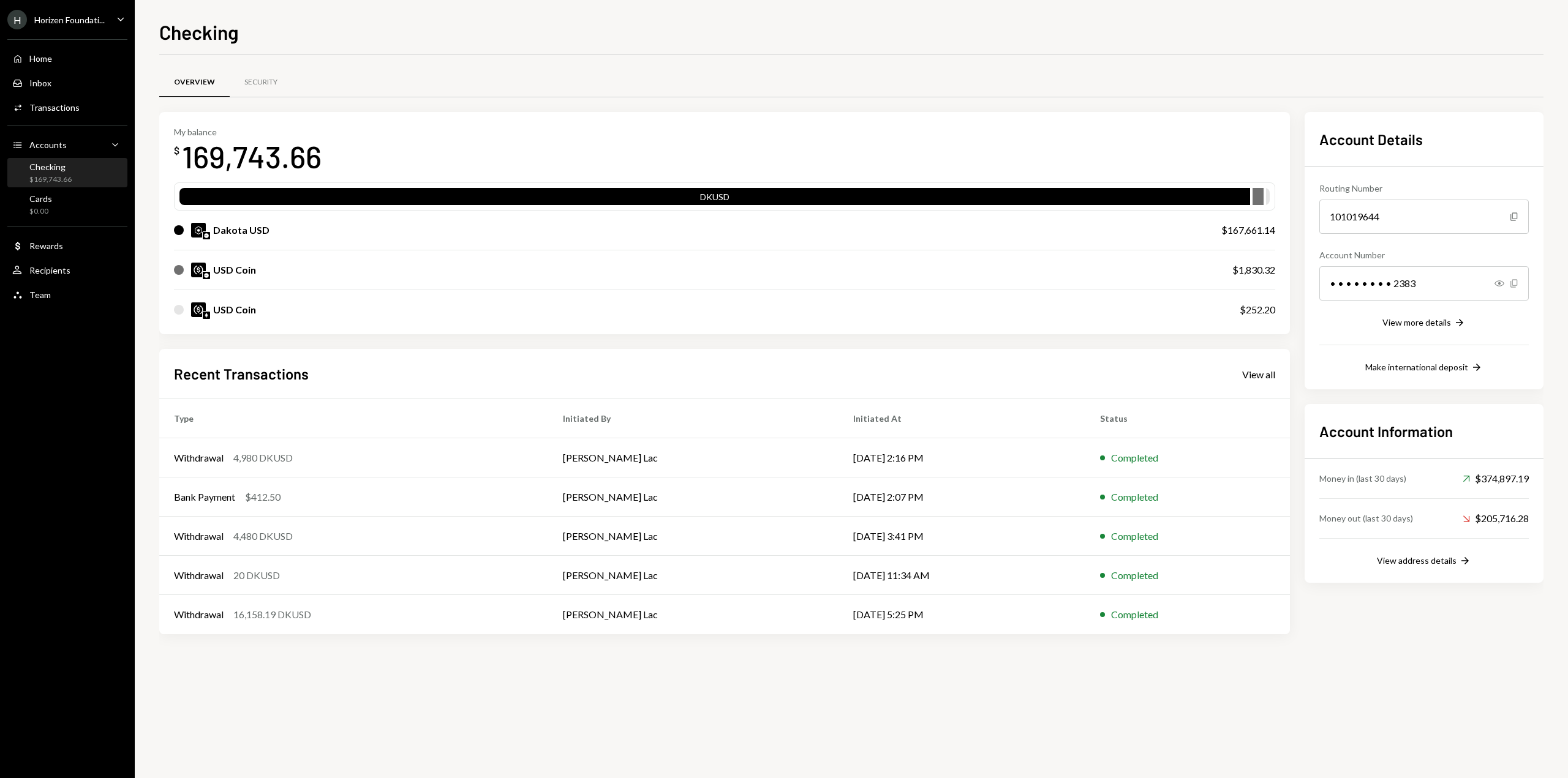
click at [1515, 284] on icon "Copy" at bounding box center [1513, 283] width 10 height 10
click at [1457, 319] on icon "Right Arrow" at bounding box center [1459, 323] width 12 height 12
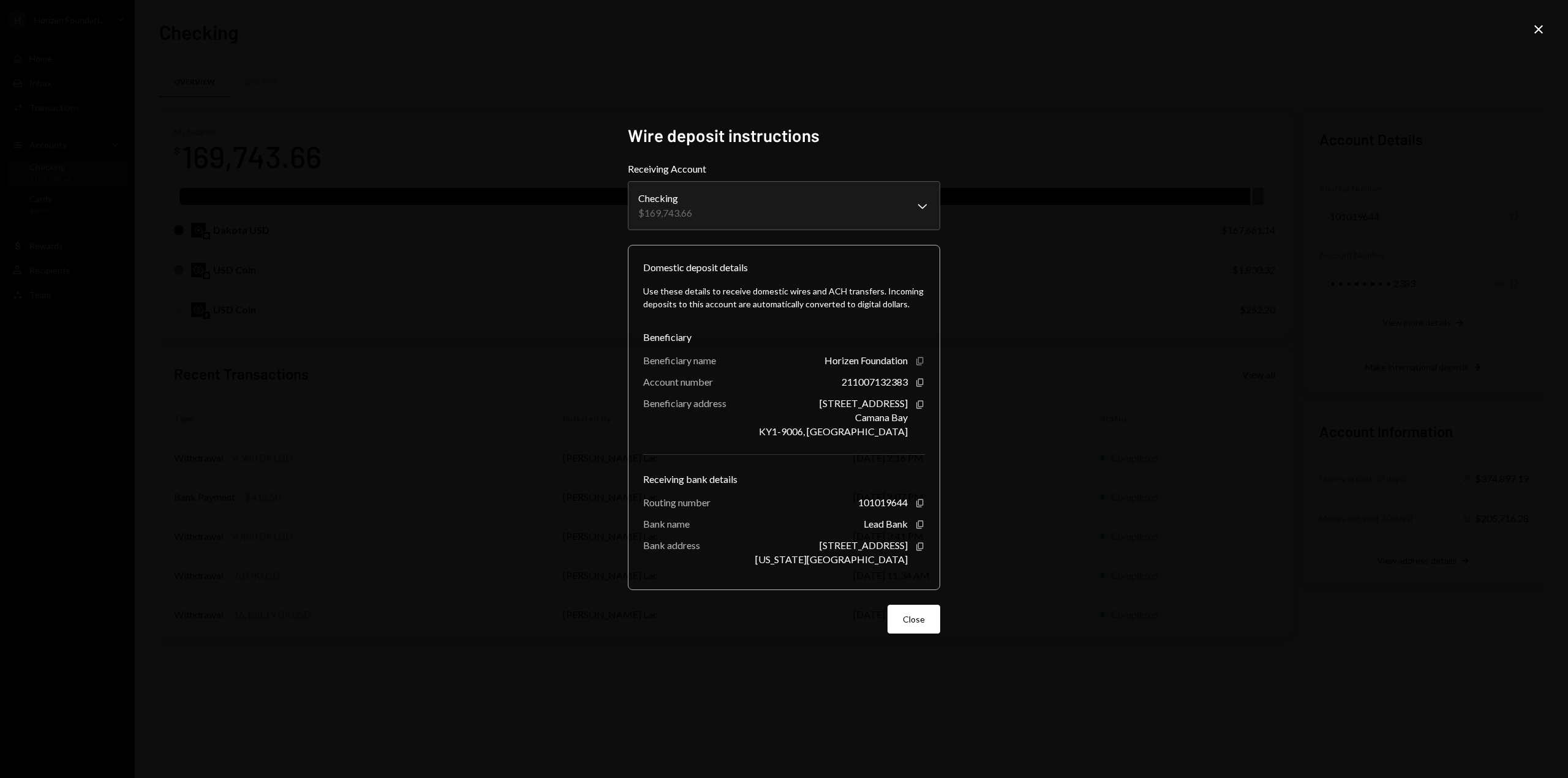
click at [921, 362] on icon "Copy" at bounding box center [920, 361] width 10 height 10
click at [1541, 28] on icon "Close" at bounding box center [1538, 29] width 15 height 15
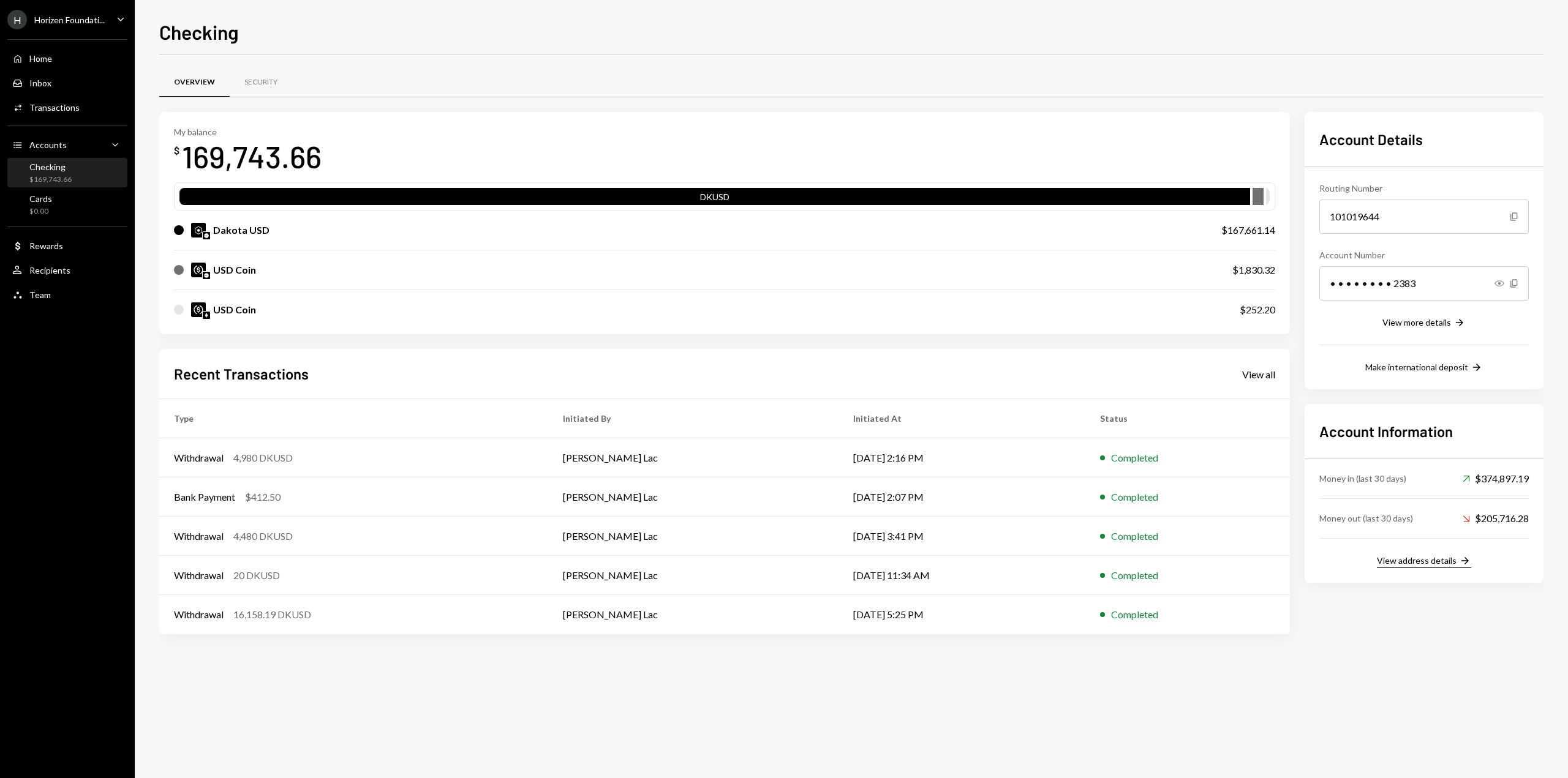
click at [1447, 561] on div "View address details" at bounding box center [1417, 561] width 80 height 11
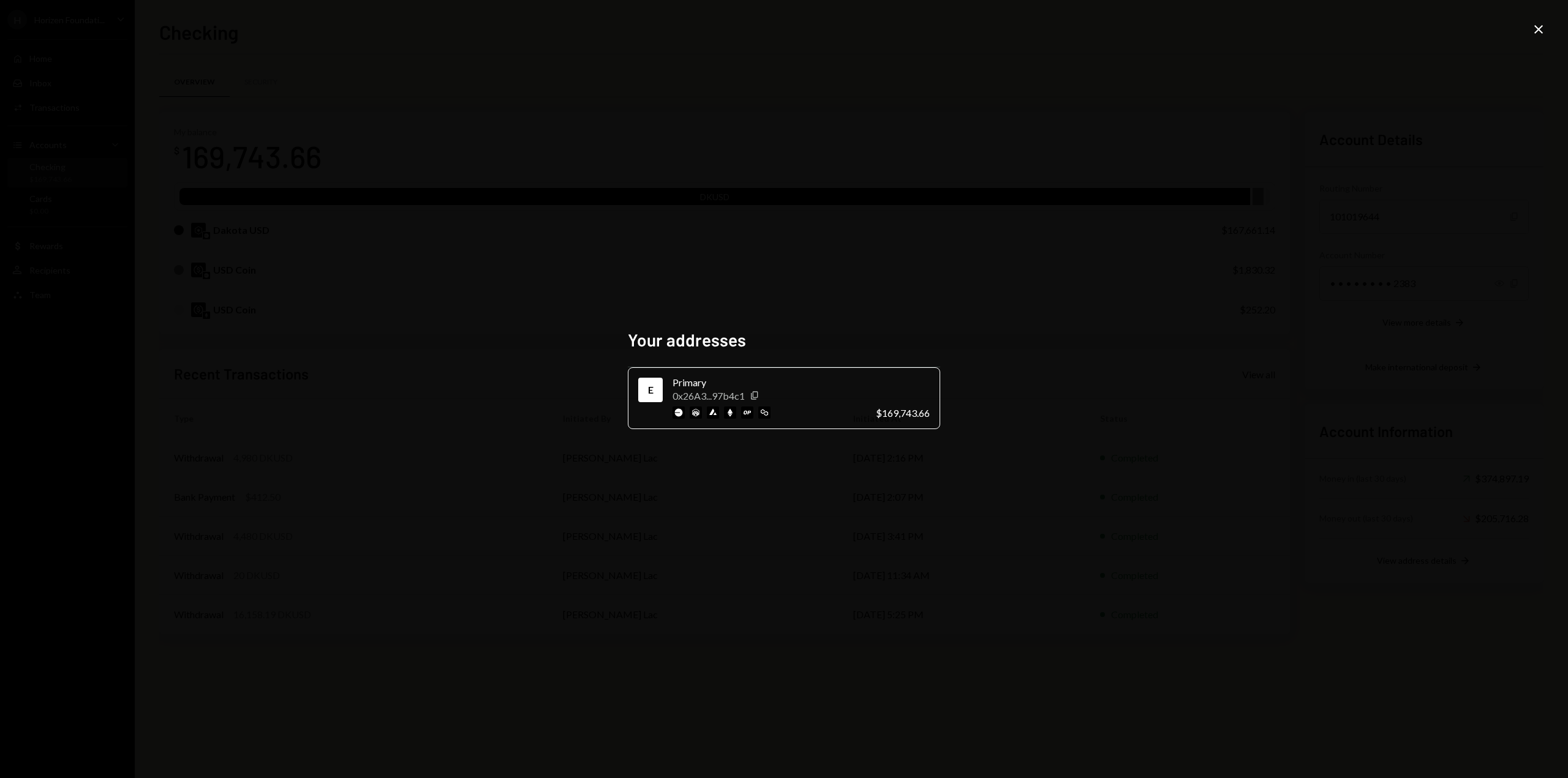
click at [1544, 27] on icon "Close" at bounding box center [1538, 29] width 15 height 15
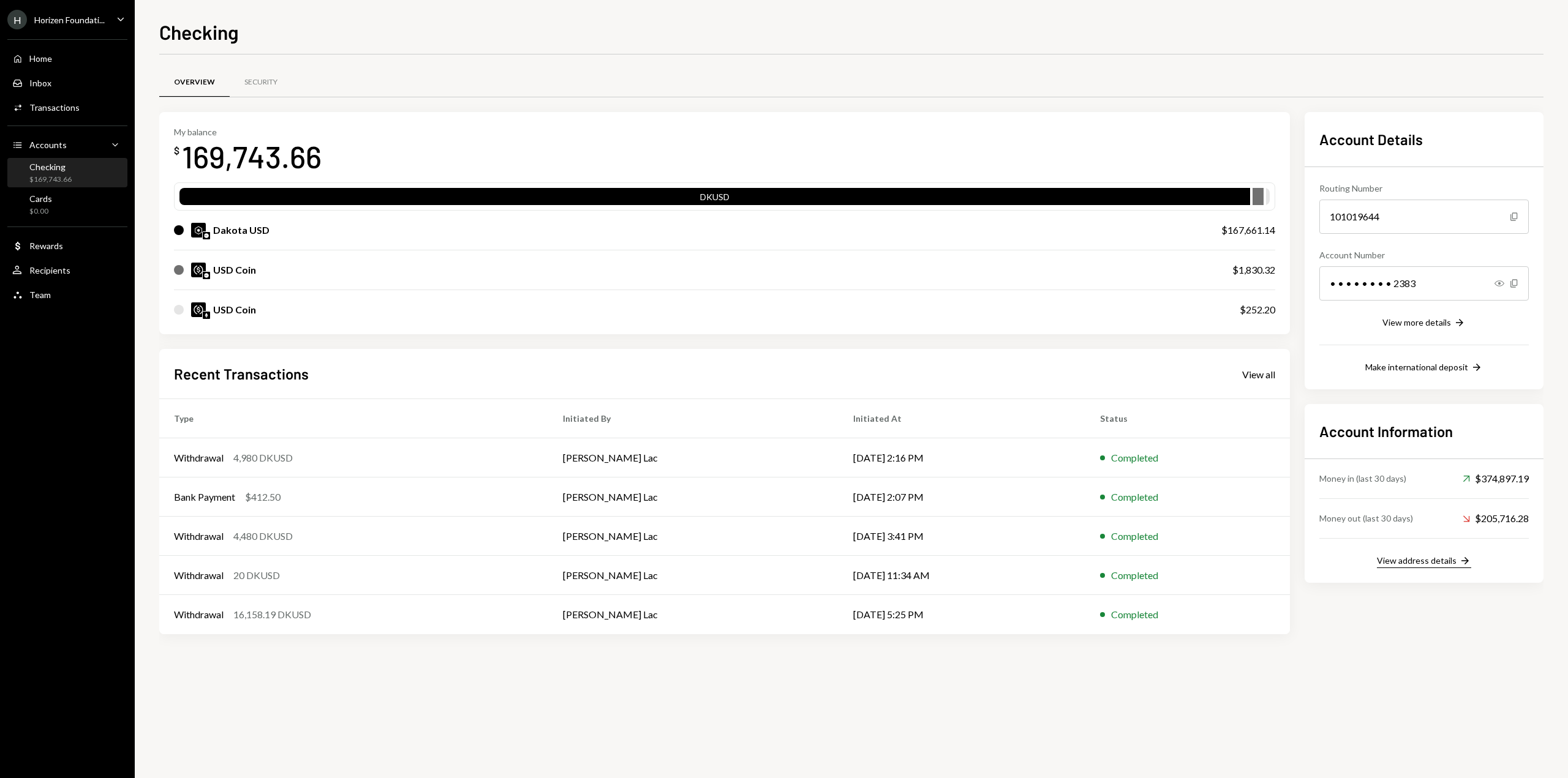
click at [1427, 554] on button "View address details Right Arrow" at bounding box center [1424, 561] width 95 height 13
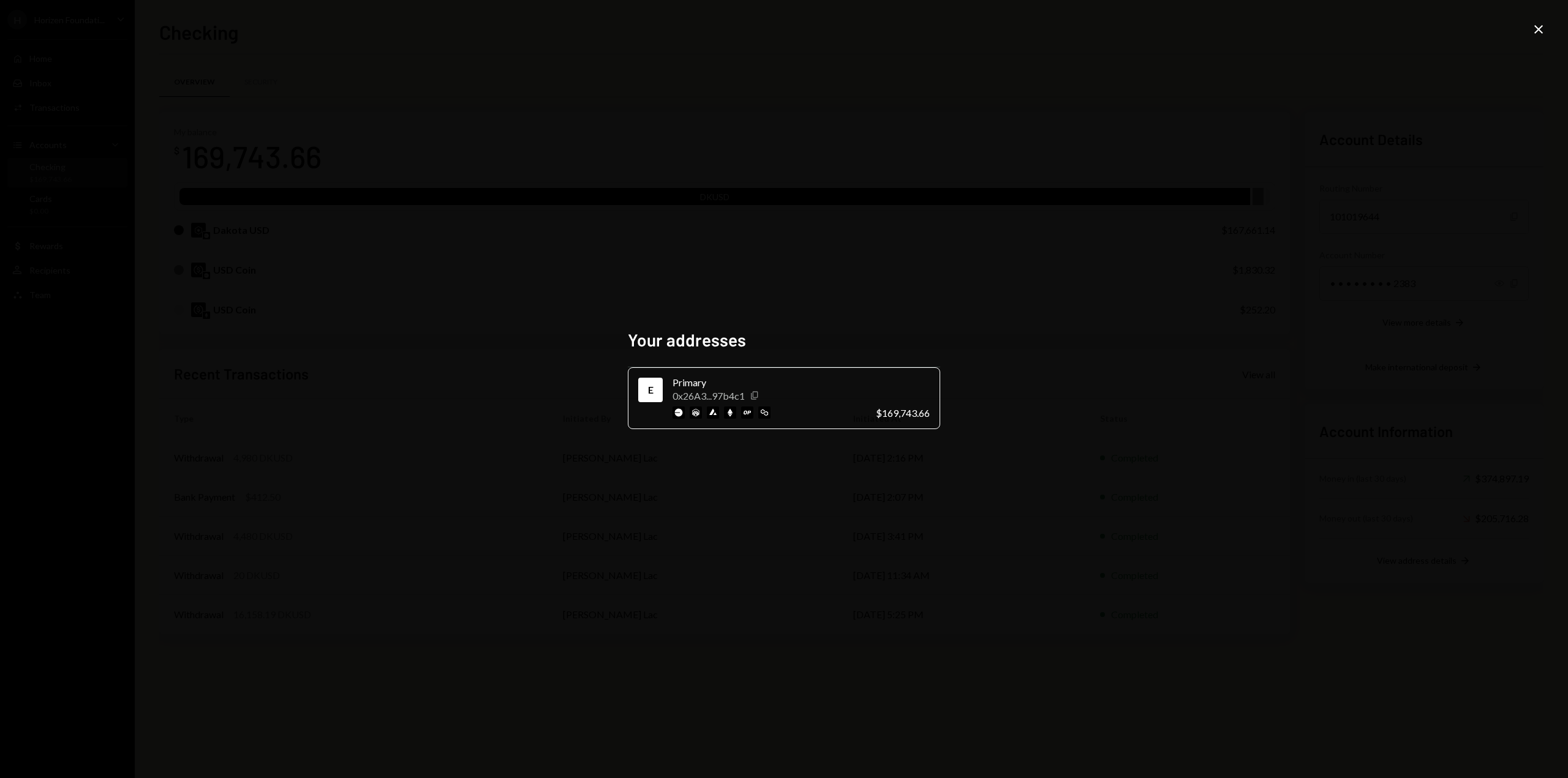
click at [758, 395] on icon "Copy" at bounding box center [754, 395] width 10 height 10
click at [1540, 31] on icon at bounding box center [1539, 29] width 9 height 9
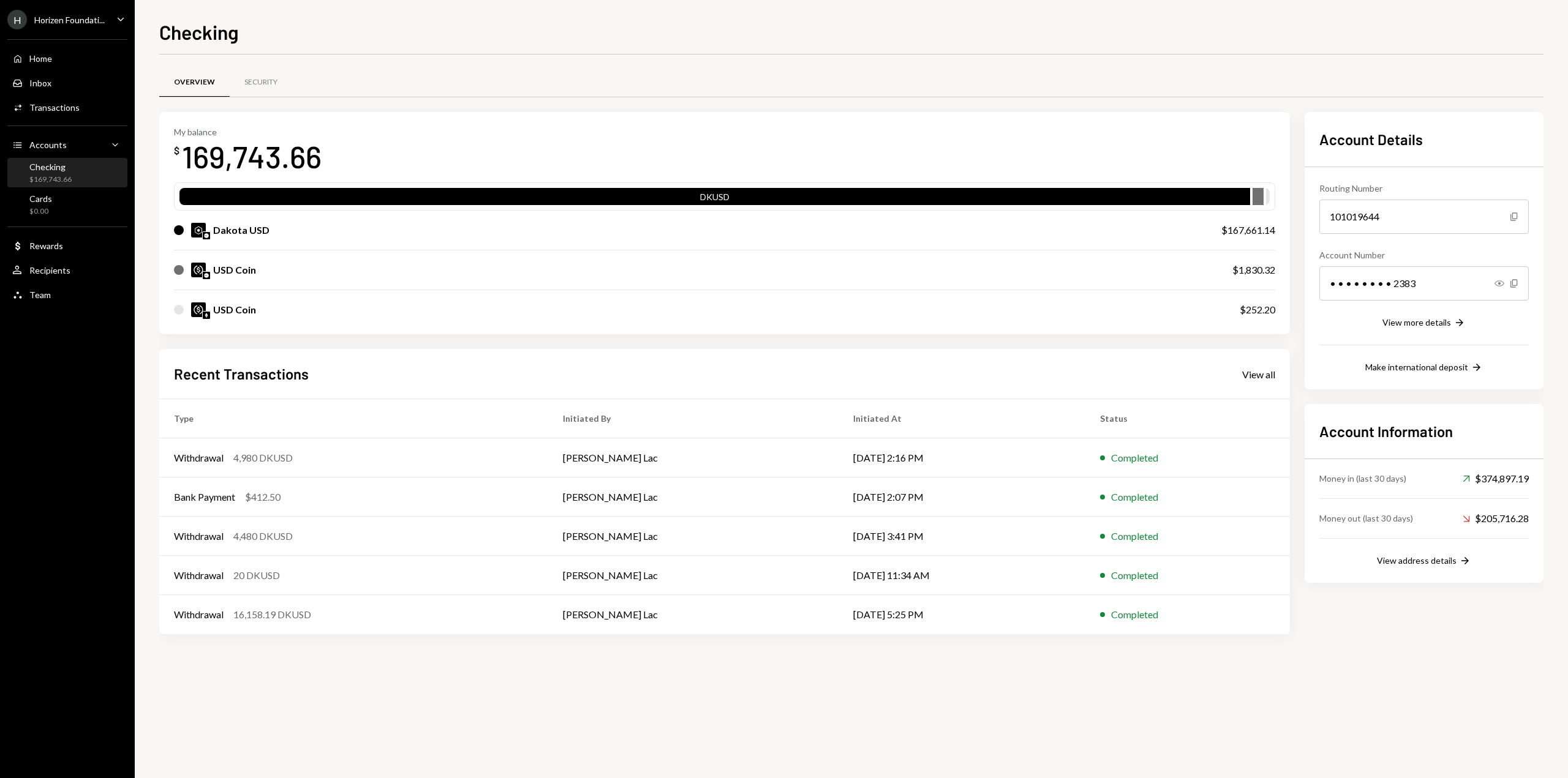
click at [299, 274] on div "USD Coin" at bounding box center [691, 270] width 1034 height 15
click at [88, 28] on div "[PERSON_NAME] Foundati..." at bounding box center [56, 19] width 97 height 19
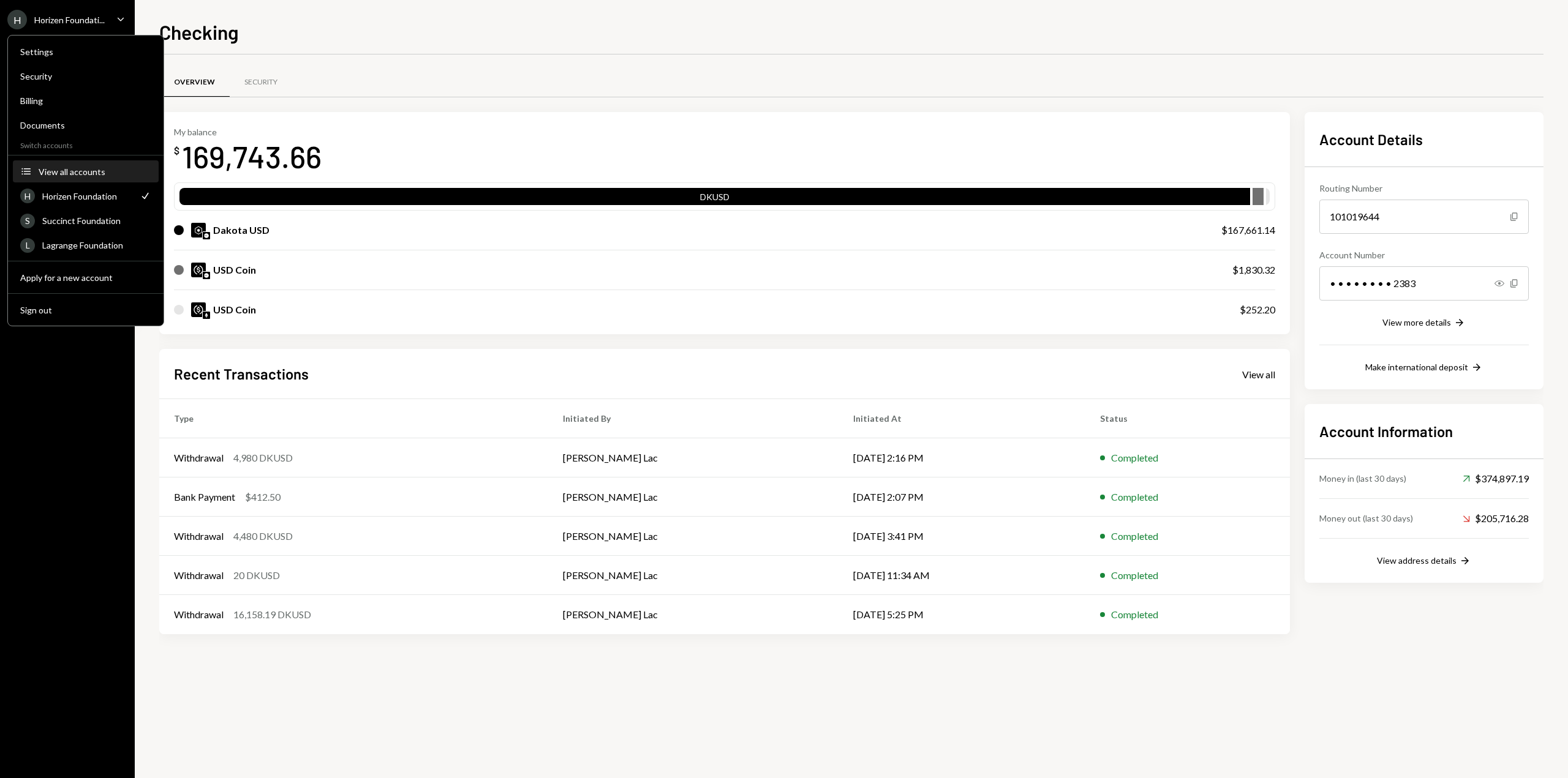
click at [67, 172] on div "View all accounts" at bounding box center [95, 172] width 112 height 11
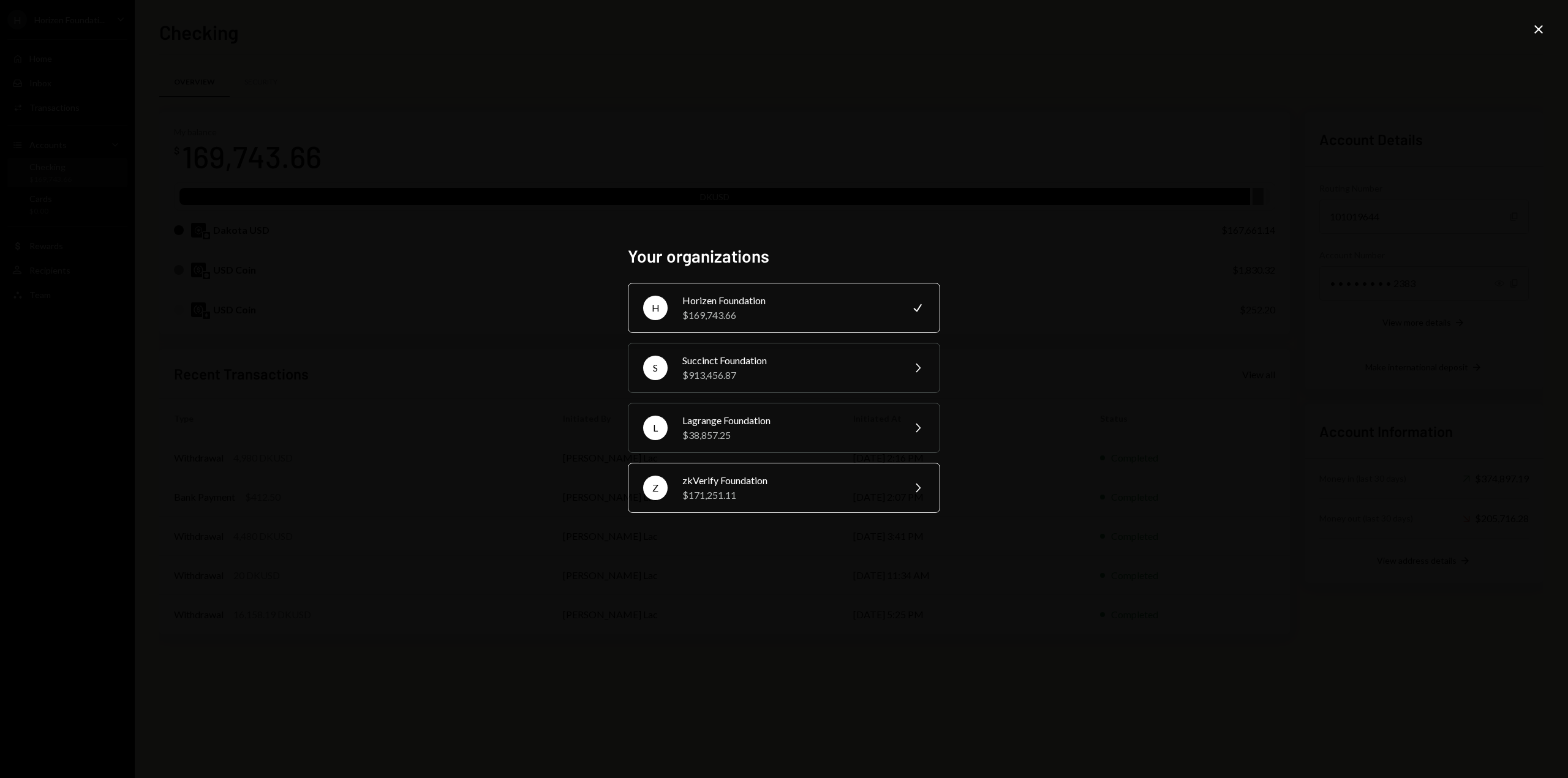
click at [724, 496] on div "$171,251.11" at bounding box center [788, 495] width 213 height 15
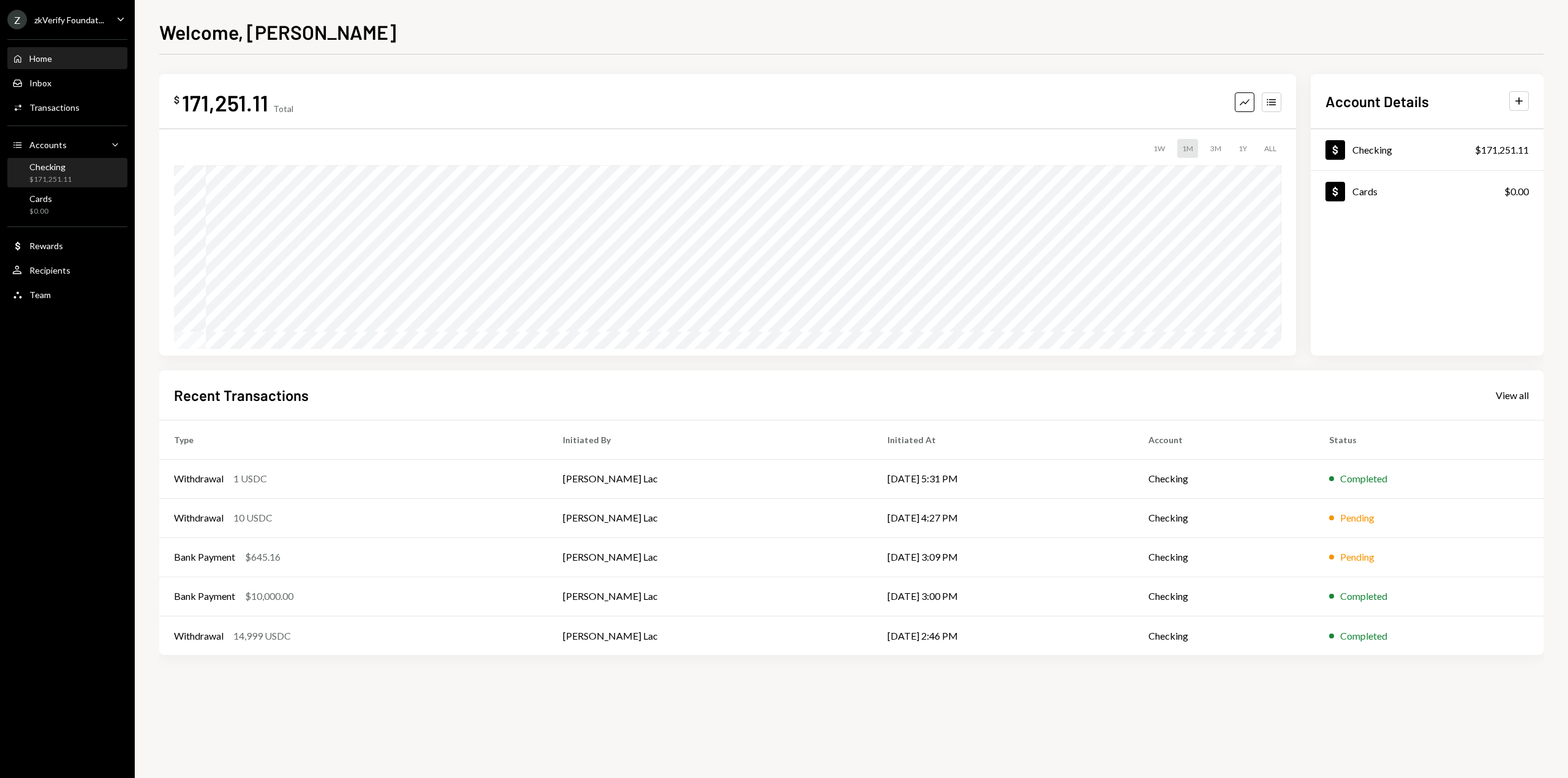
click at [53, 172] on div "Checking $171,251.11" at bounding box center [50, 173] width 42 height 23
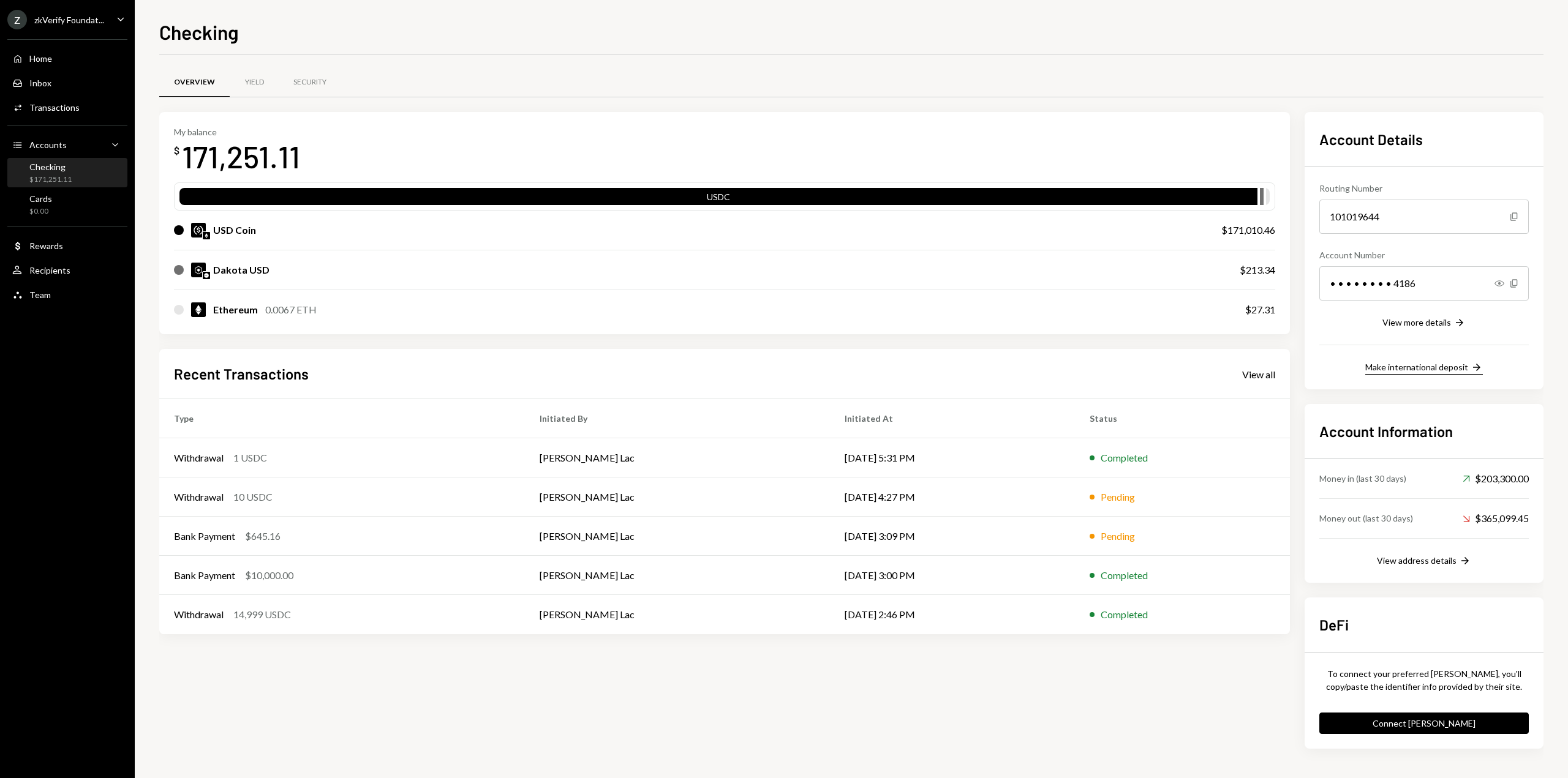
click at [1432, 370] on div "Make international deposit" at bounding box center [1417, 367] width 103 height 11
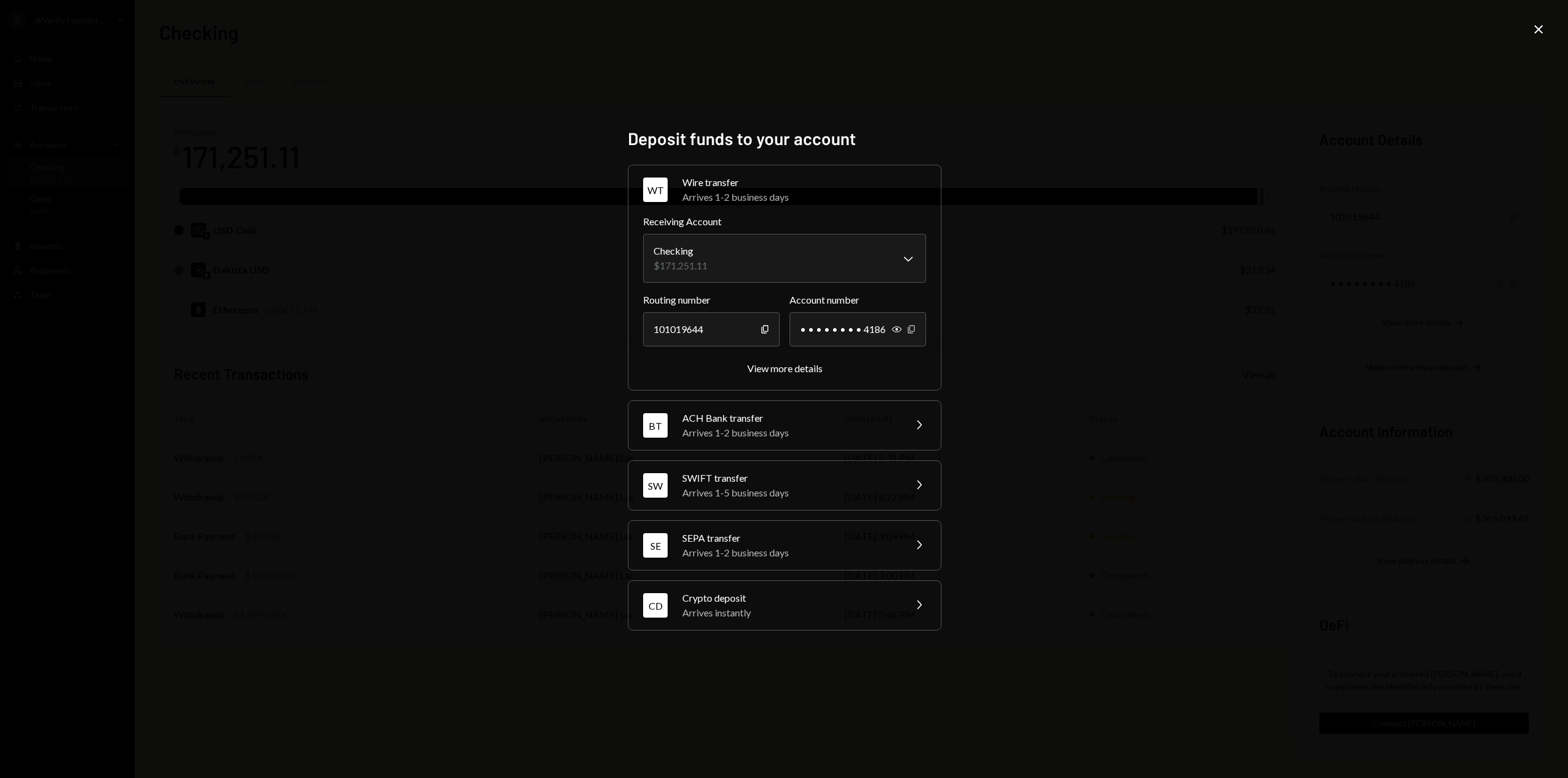
click at [909, 331] on icon "Copy" at bounding box center [911, 329] width 10 height 10
click at [914, 330] on icon "button" at bounding box center [911, 329] width 7 height 8
click at [1542, 27] on icon at bounding box center [1539, 29] width 9 height 9
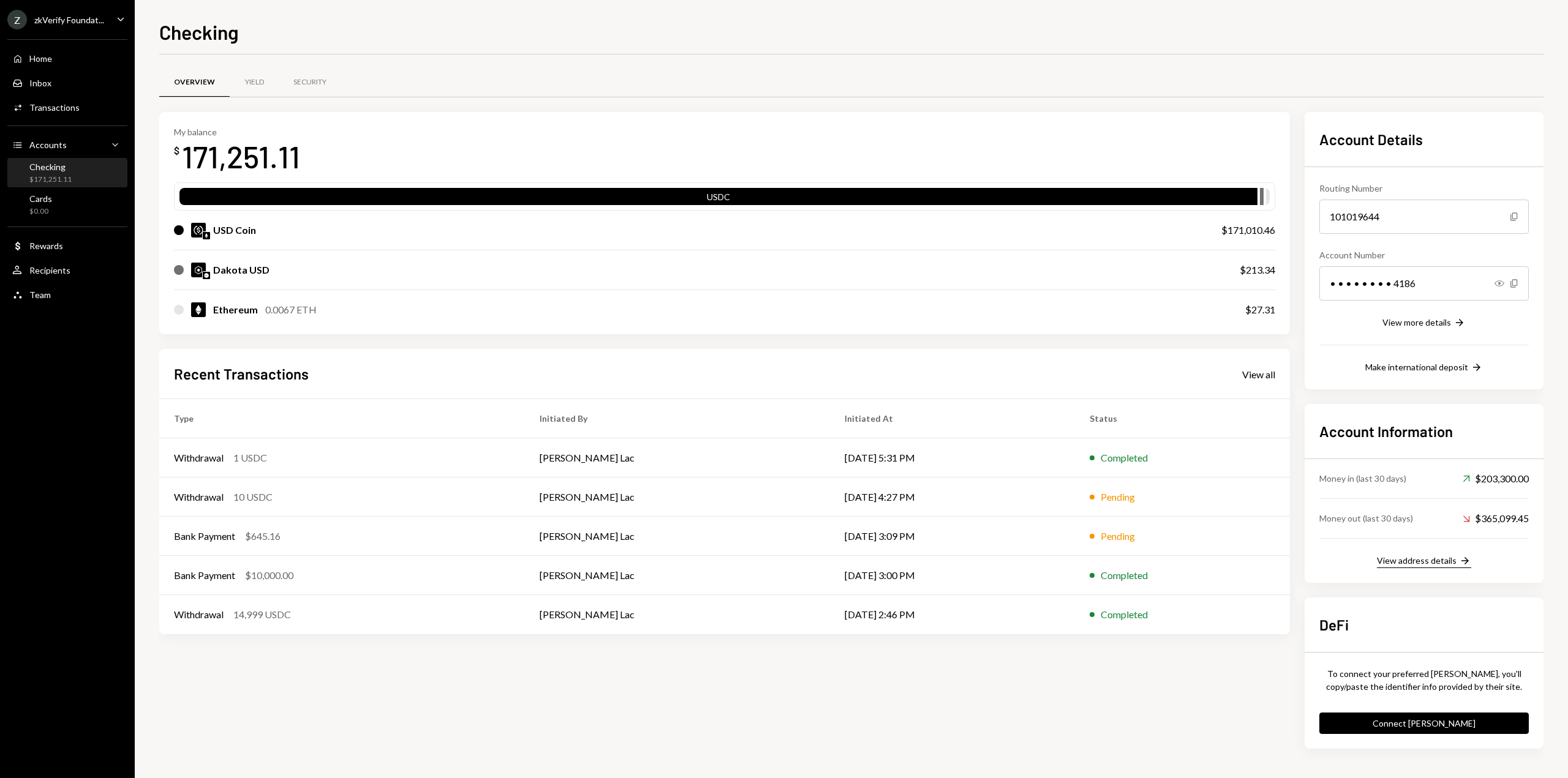
click at [1437, 558] on div "View address details" at bounding box center [1417, 561] width 80 height 11
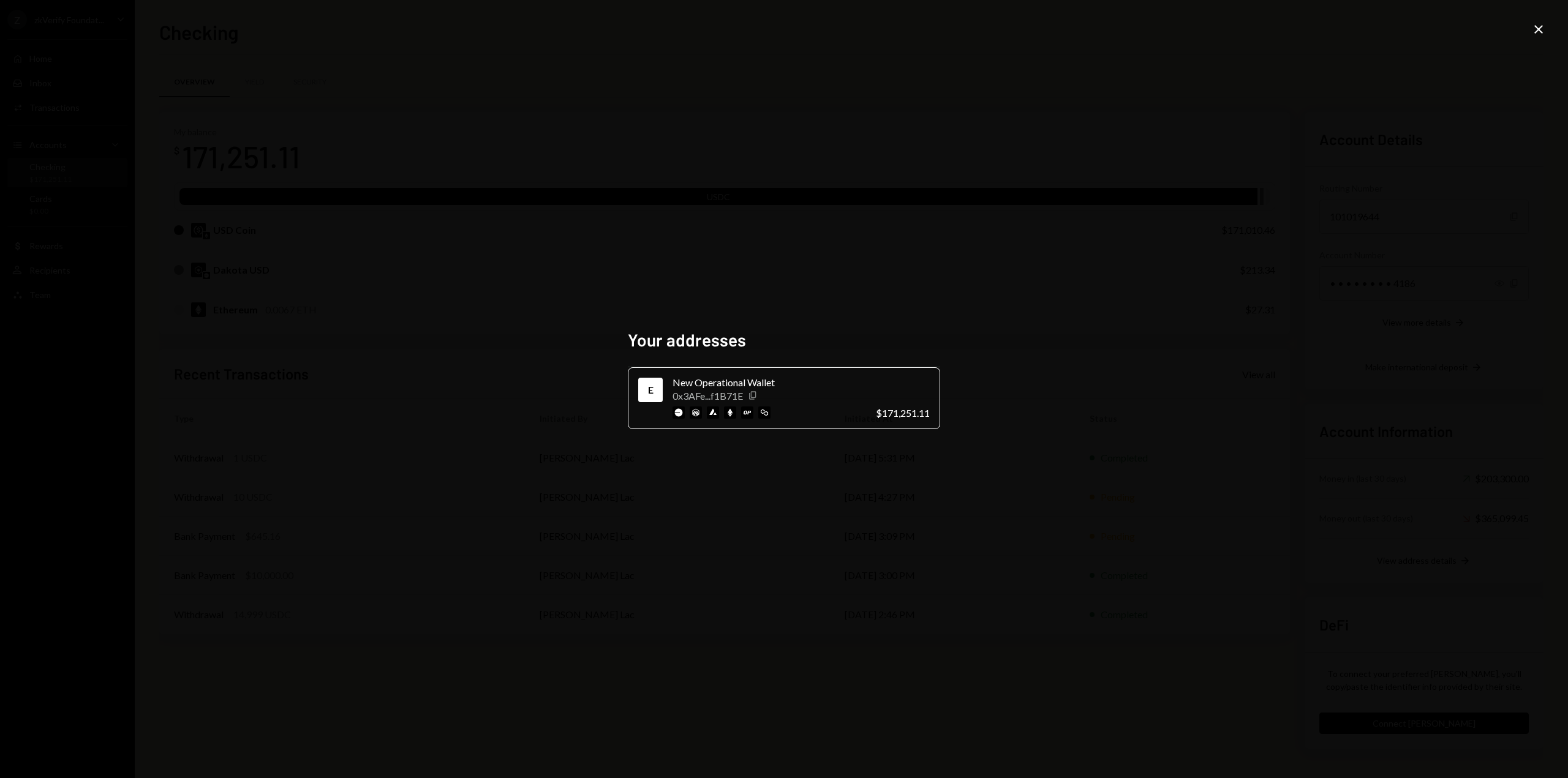
click at [751, 393] on icon "button" at bounding box center [753, 395] width 7 height 8
click at [1543, 31] on icon "Close" at bounding box center [1538, 29] width 15 height 15
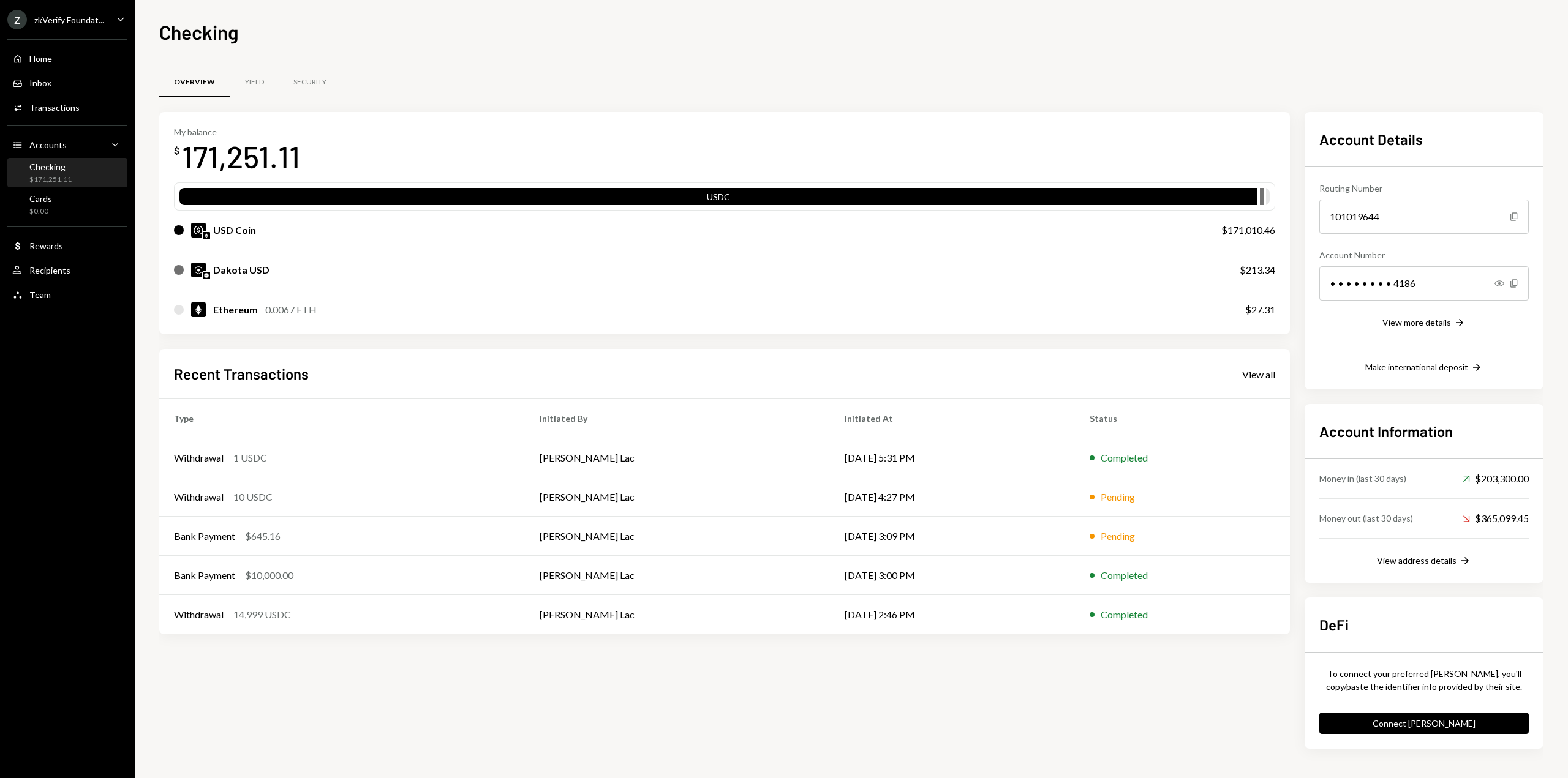
click at [73, 19] on div "zkVerify Foundat..." at bounding box center [69, 20] width 70 height 11
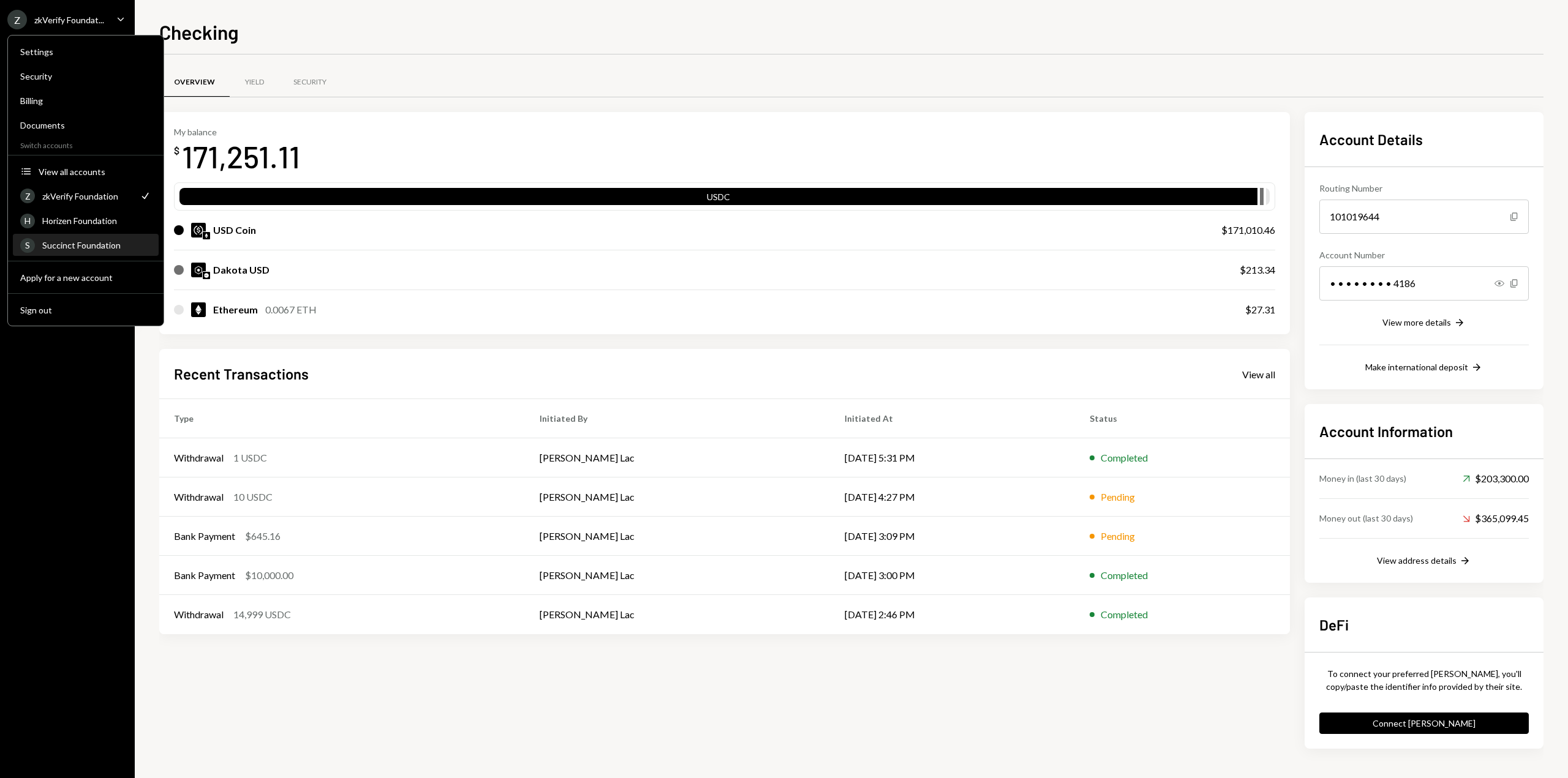
click at [67, 250] on div "Succinct Foundation" at bounding box center [96, 245] width 109 height 11
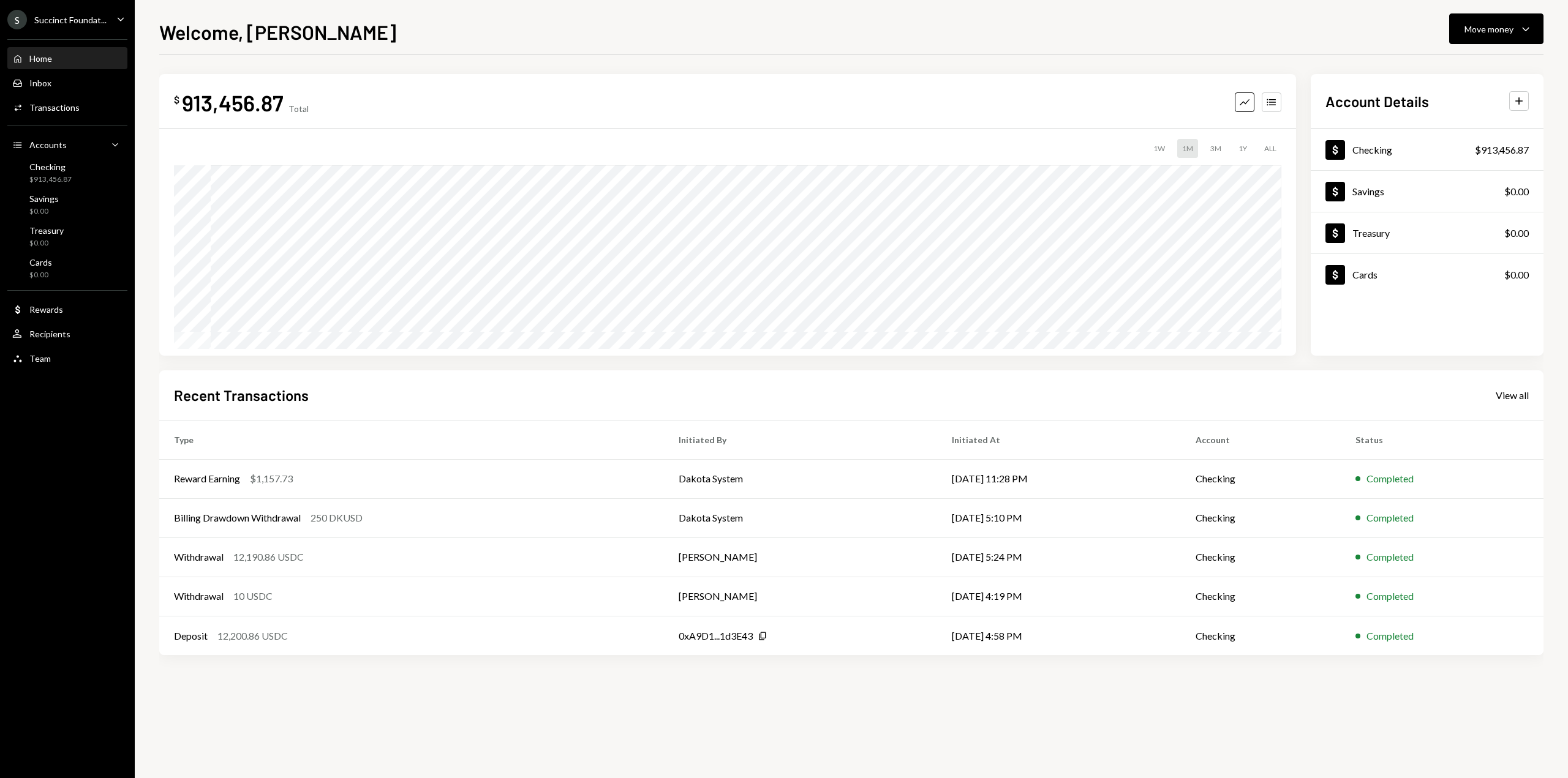
click at [71, 7] on ul "S Succinct Foundat... Caret Down Home Home Inbox Inbox Activities Transactions …" at bounding box center [67, 186] width 134 height 371
click at [84, 25] on div "S Succinct Foundat..." at bounding box center [57, 19] width 99 height 19
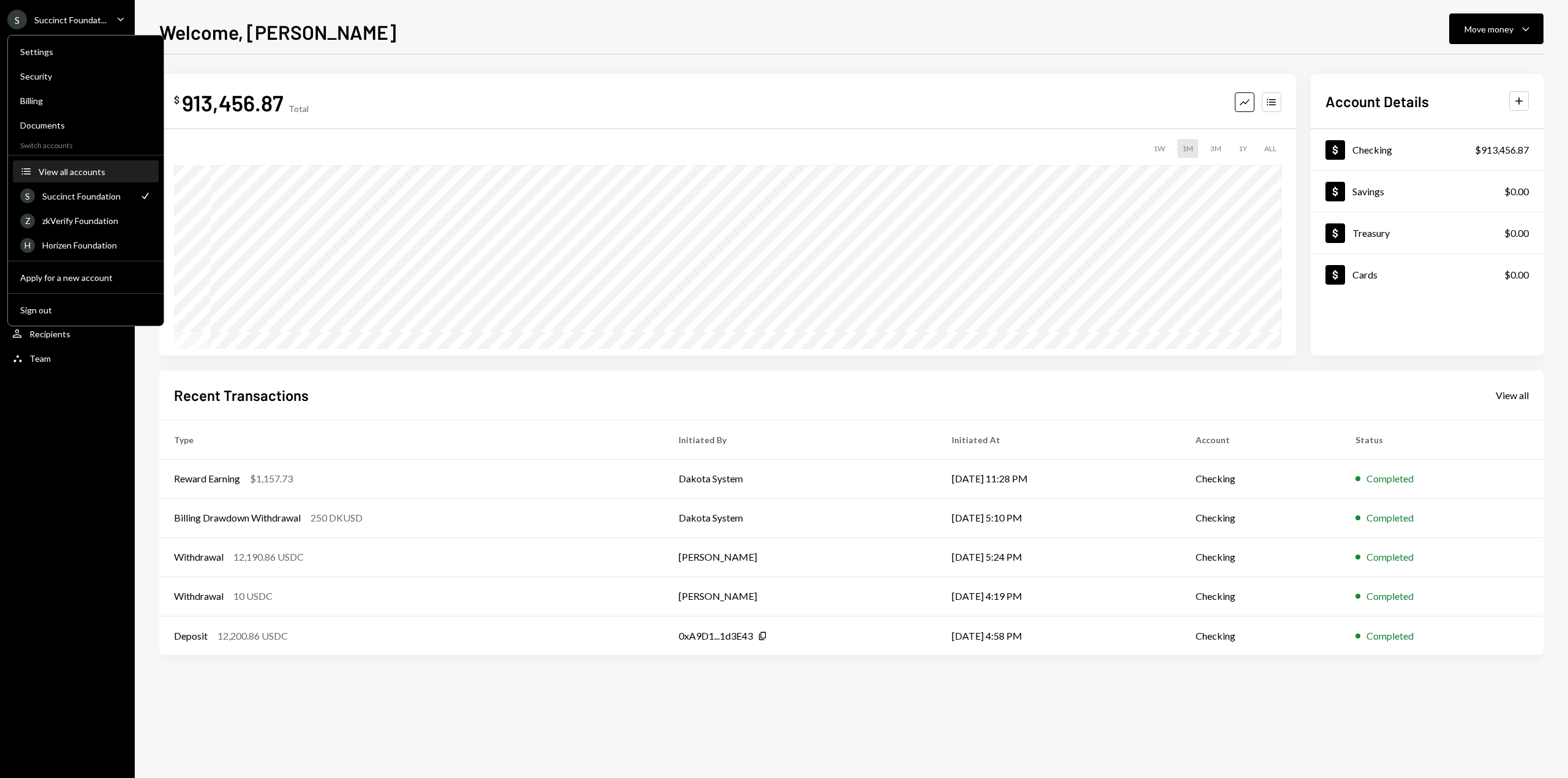
click at [62, 172] on div "View all accounts" at bounding box center [95, 172] width 112 height 11
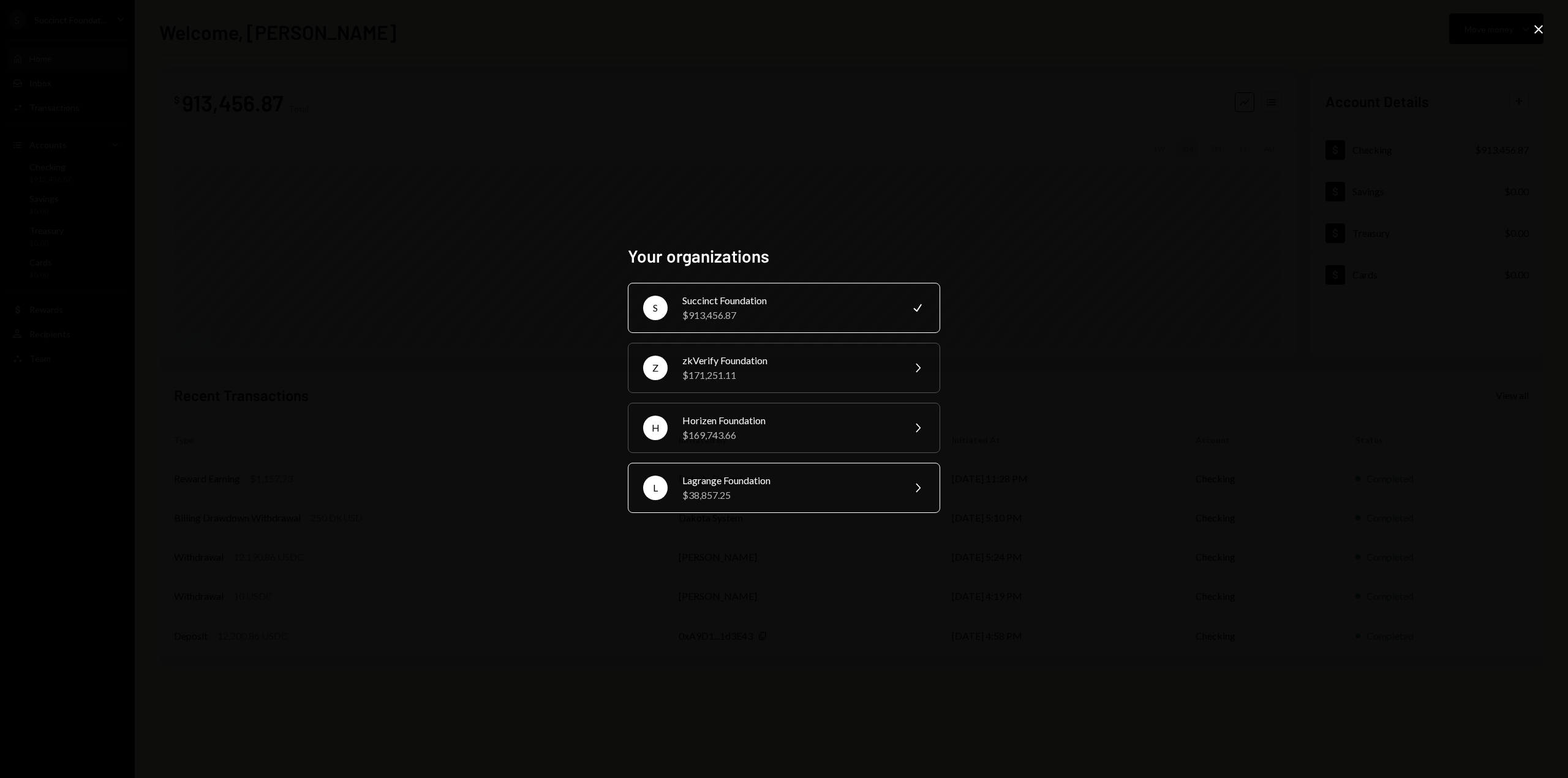
click at [839, 501] on div "$38,857.25" at bounding box center [788, 495] width 213 height 15
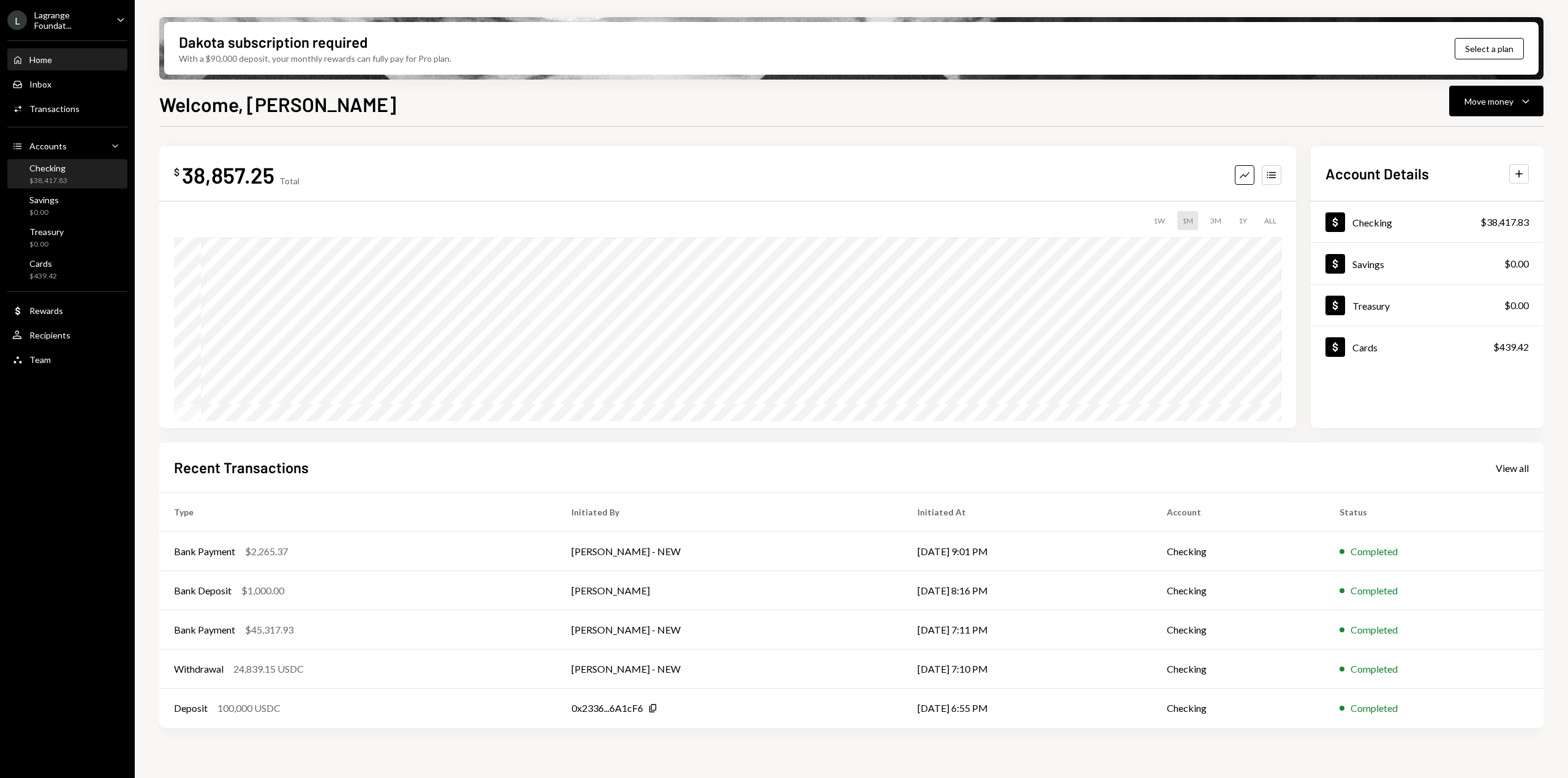
click at [62, 179] on div "$38,417.83" at bounding box center [48, 181] width 38 height 11
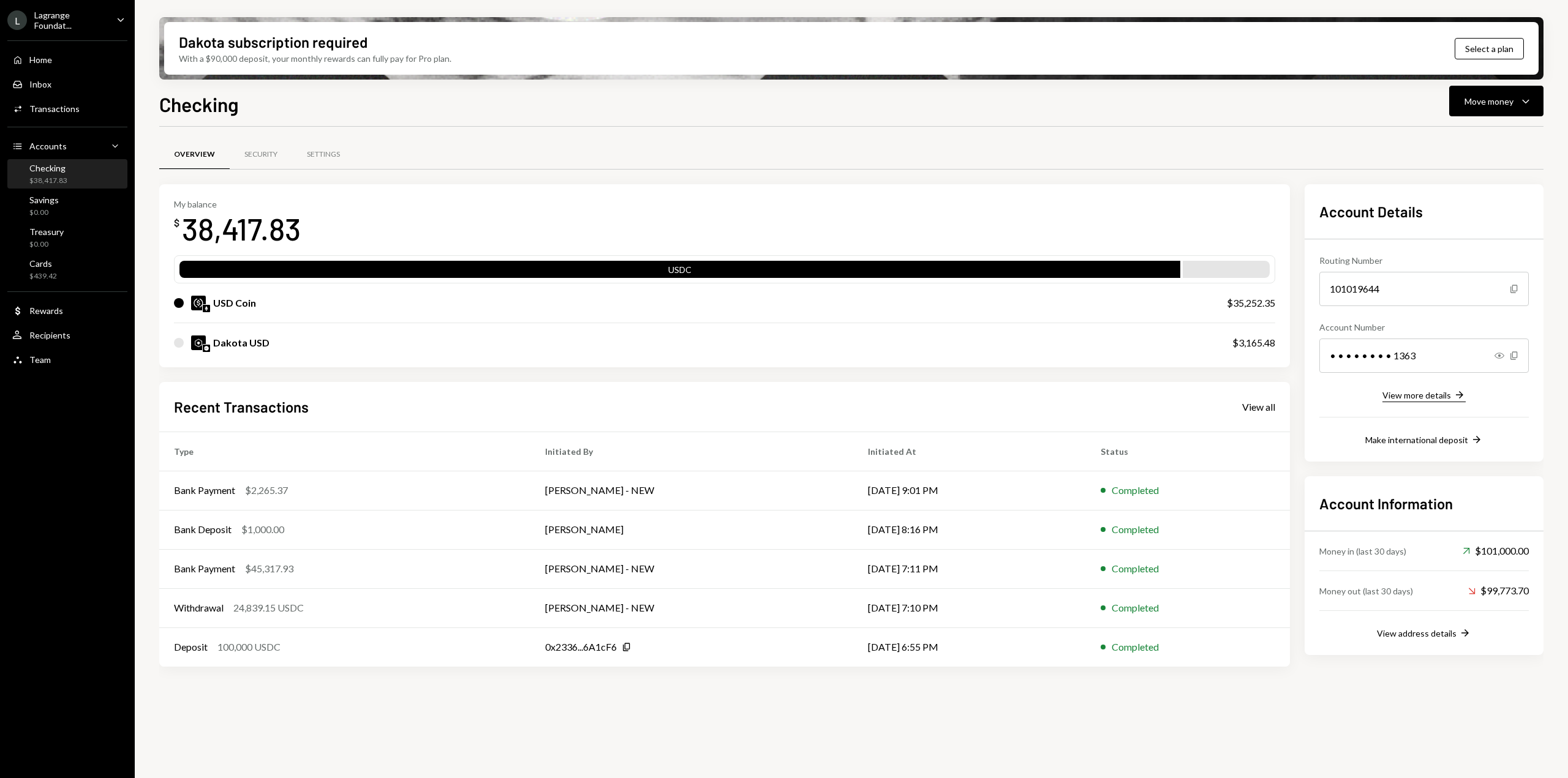
click at [1453, 396] on icon "Right Arrow" at bounding box center [1459, 395] width 12 height 12
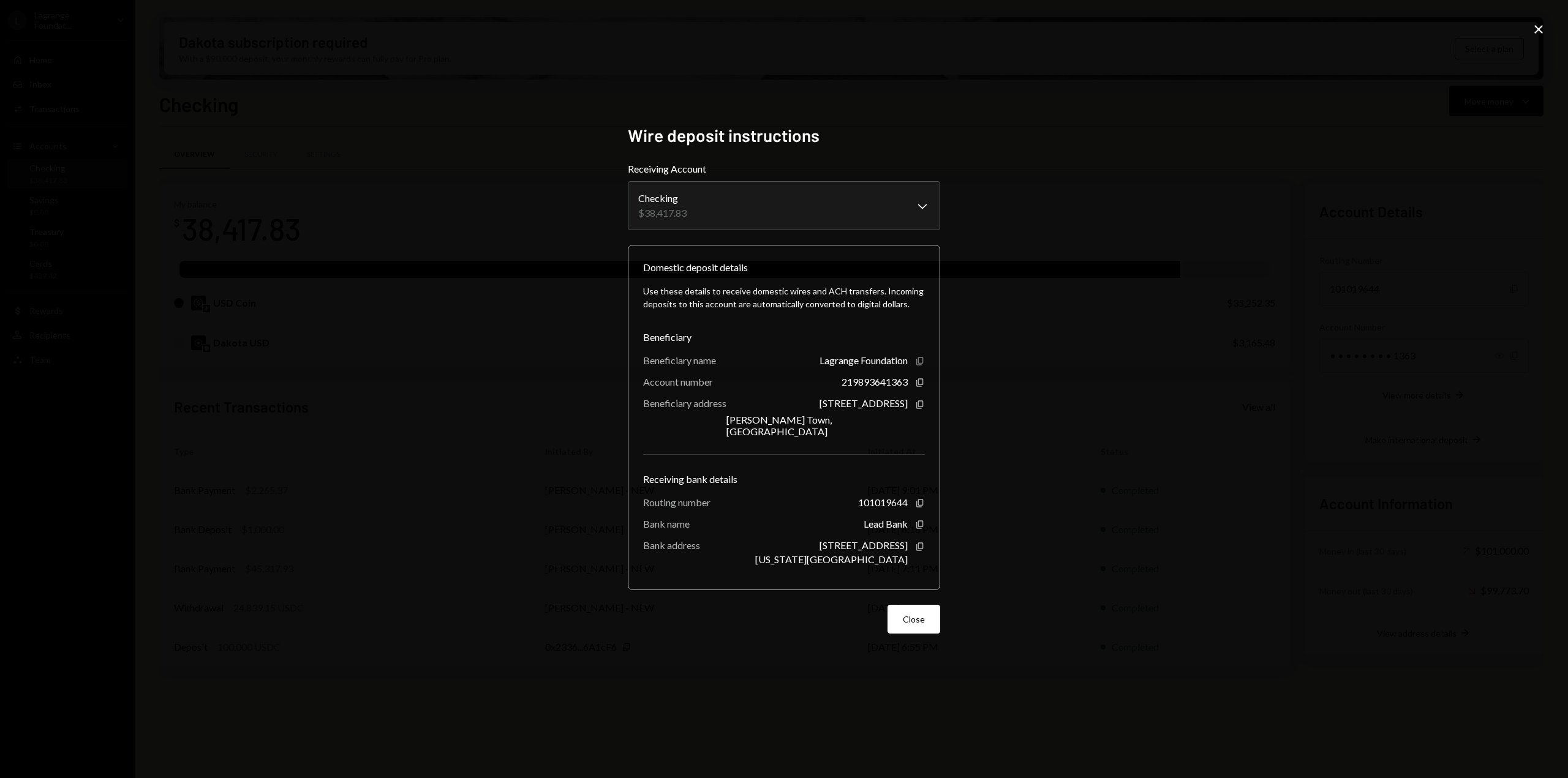
click at [921, 366] on icon "Copy" at bounding box center [920, 361] width 10 height 10
click at [921, 386] on icon "button" at bounding box center [920, 382] width 7 height 8
click at [913, 612] on button "Close" at bounding box center [914, 619] width 53 height 29
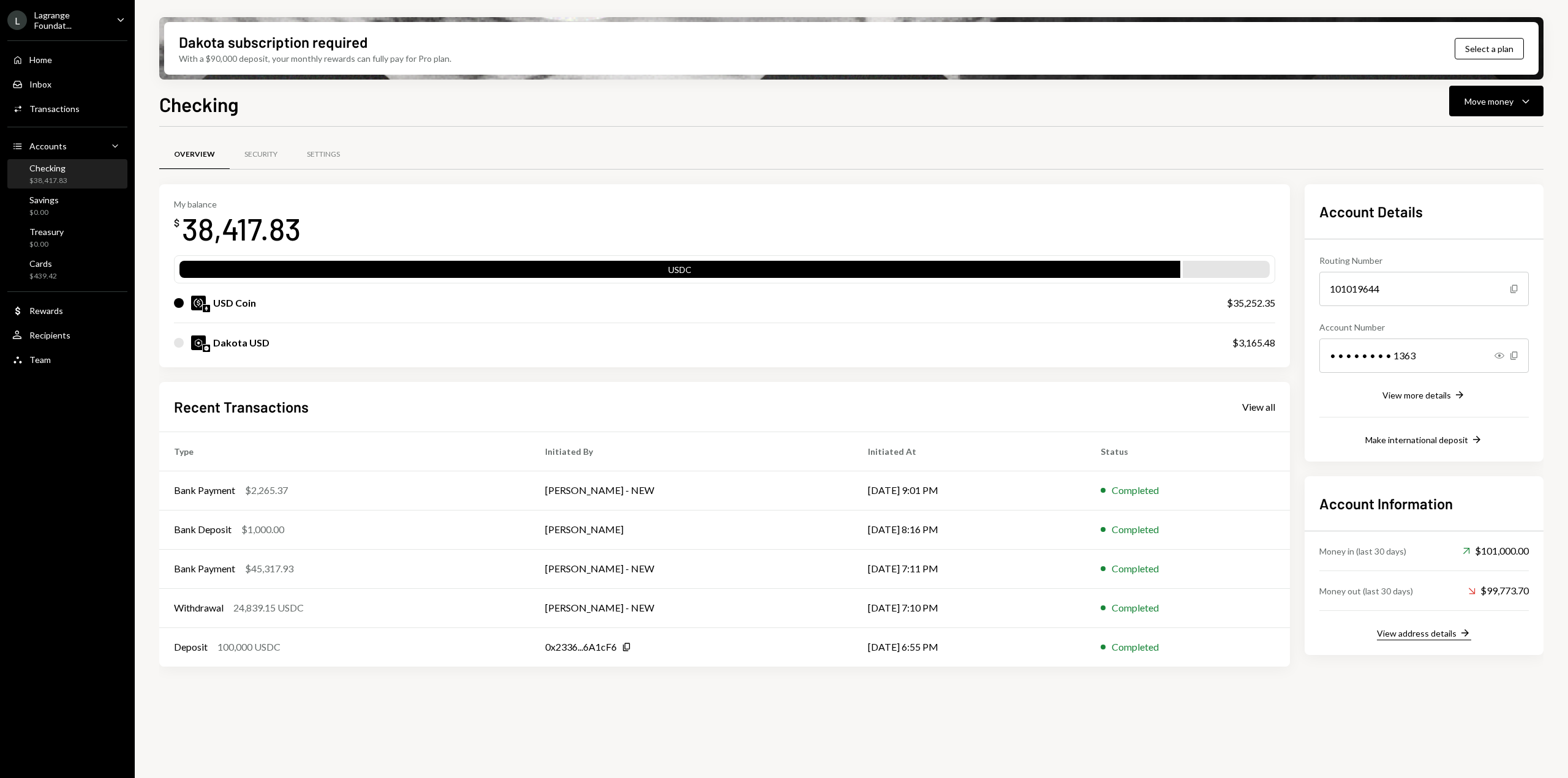
click at [1451, 637] on div "View address details" at bounding box center [1417, 634] width 80 height 11
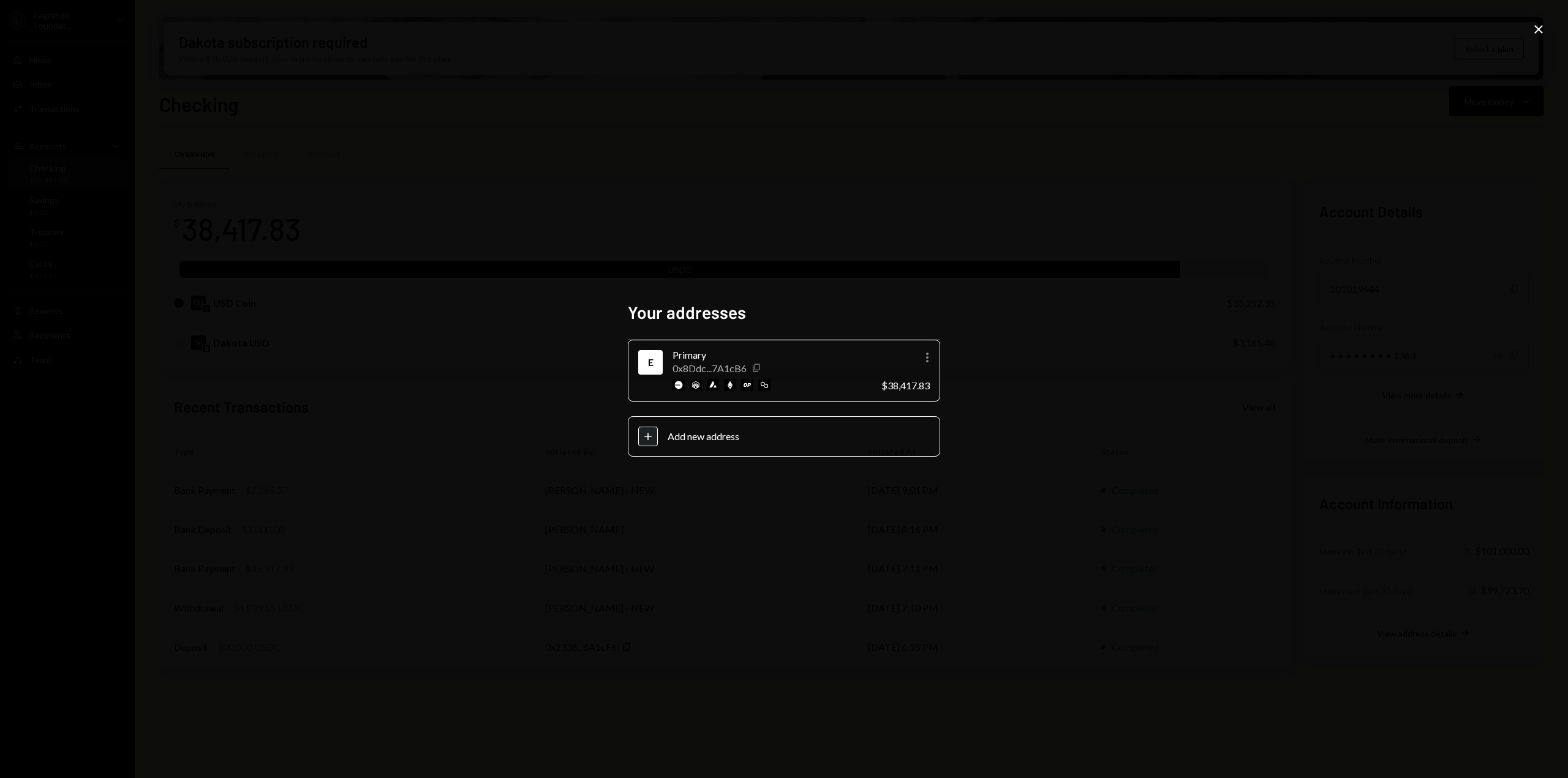
click at [760, 368] on icon "button" at bounding box center [756, 368] width 7 height 8
click at [1536, 33] on icon "Close" at bounding box center [1538, 29] width 15 height 15
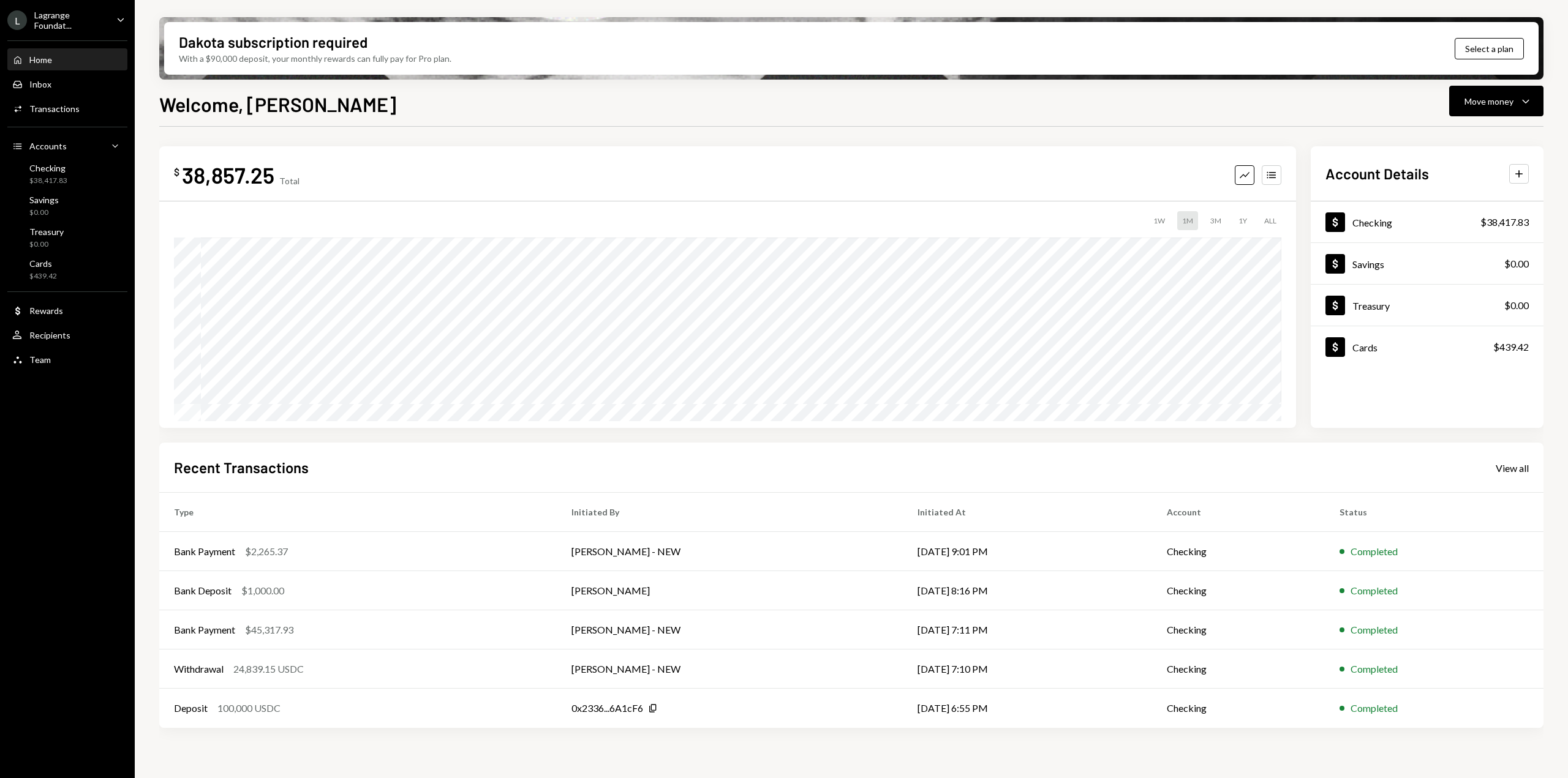
click at [65, 15] on div "Lagrange Foundat..." at bounding box center [71, 20] width 73 height 21
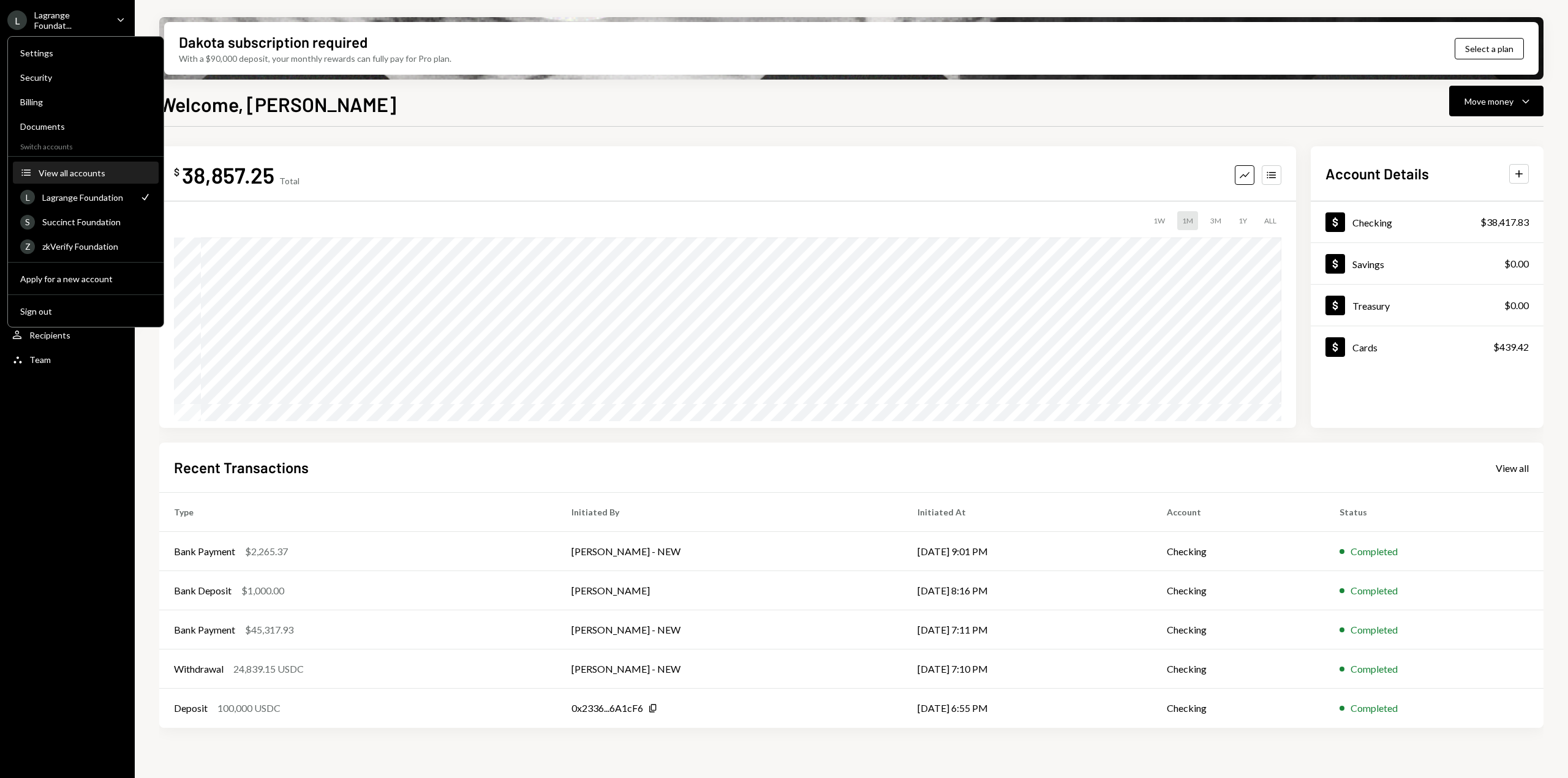
click at [62, 172] on div "View all accounts" at bounding box center [95, 173] width 112 height 11
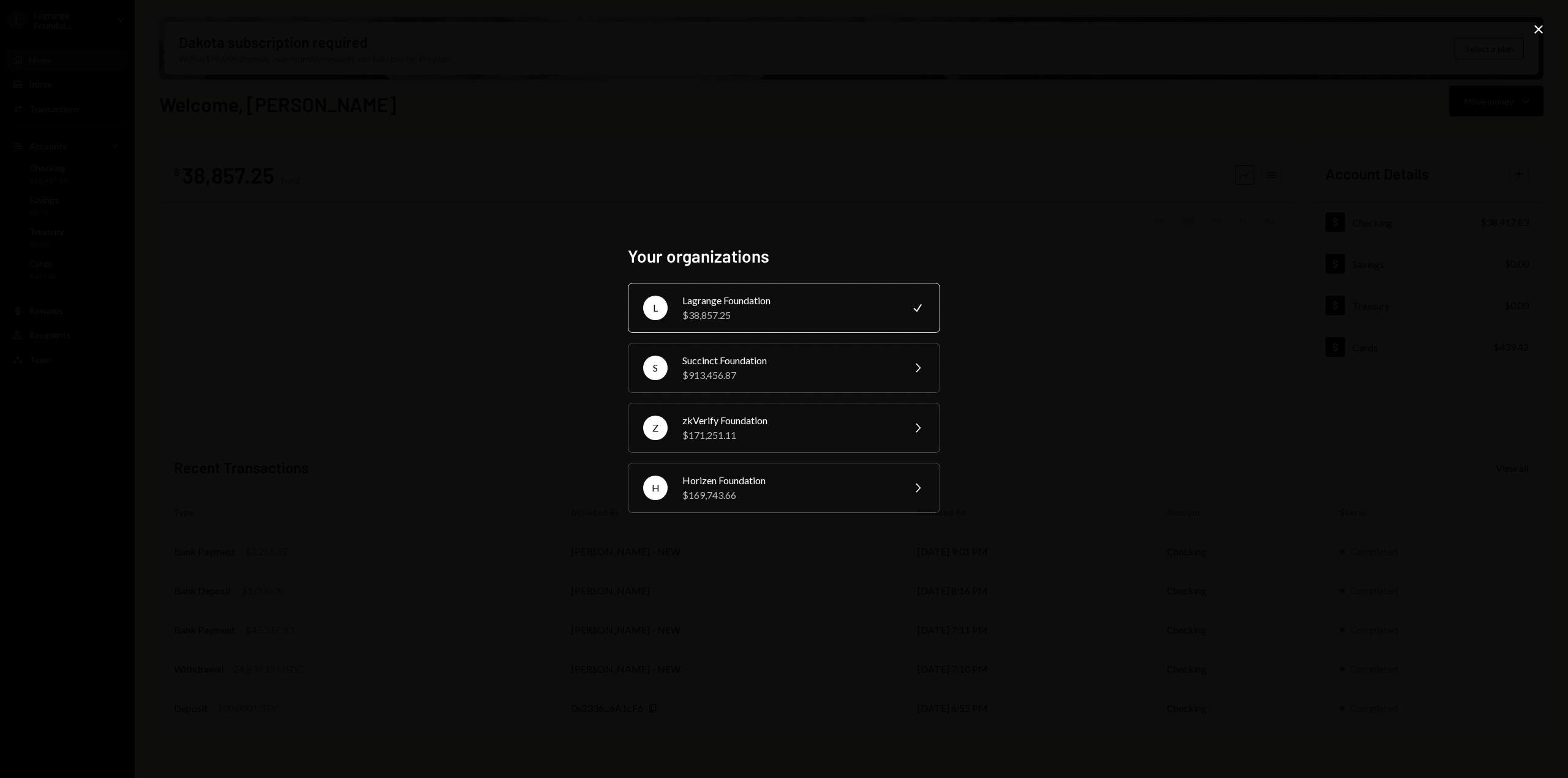
click at [947, 519] on div "Your organizations L Lagrange Foundation $38,857.25 Check S Succinct Foundation…" at bounding box center [784, 389] width 341 height 317
